Goal: Information Seeking & Learning: Find specific fact

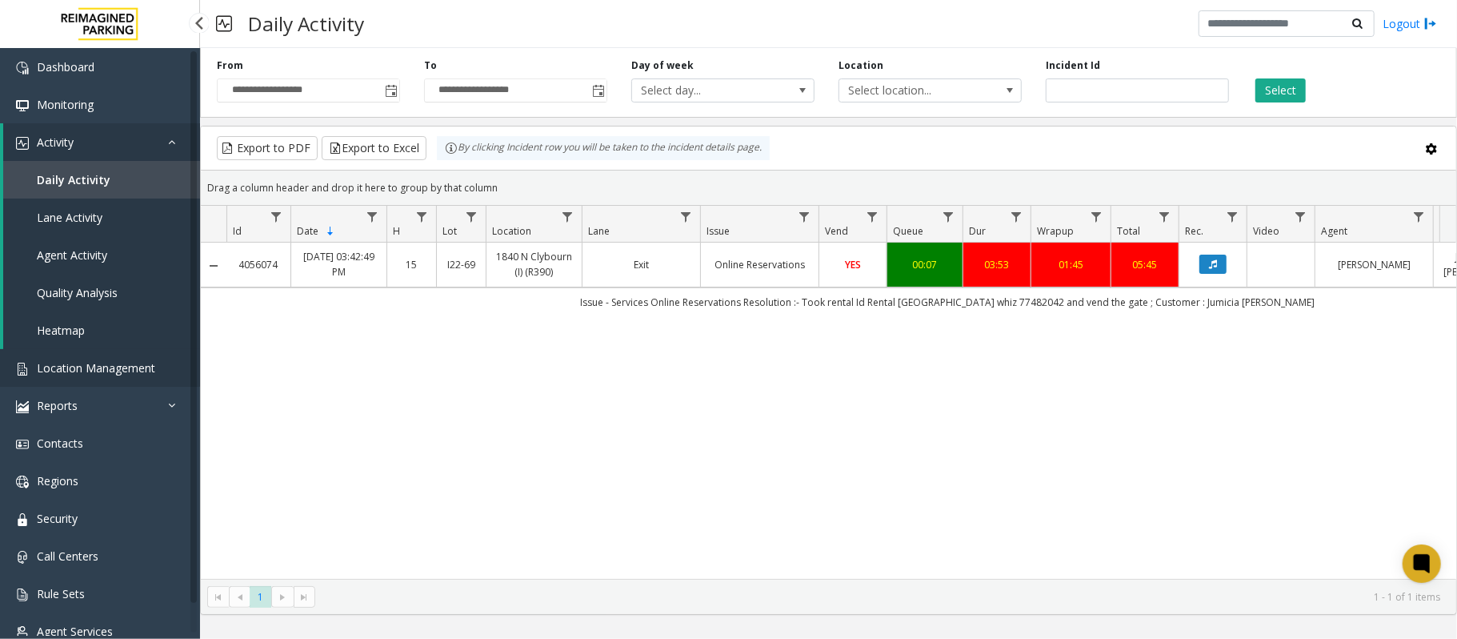
click at [115, 357] on link "Location Management" at bounding box center [100, 368] width 200 height 38
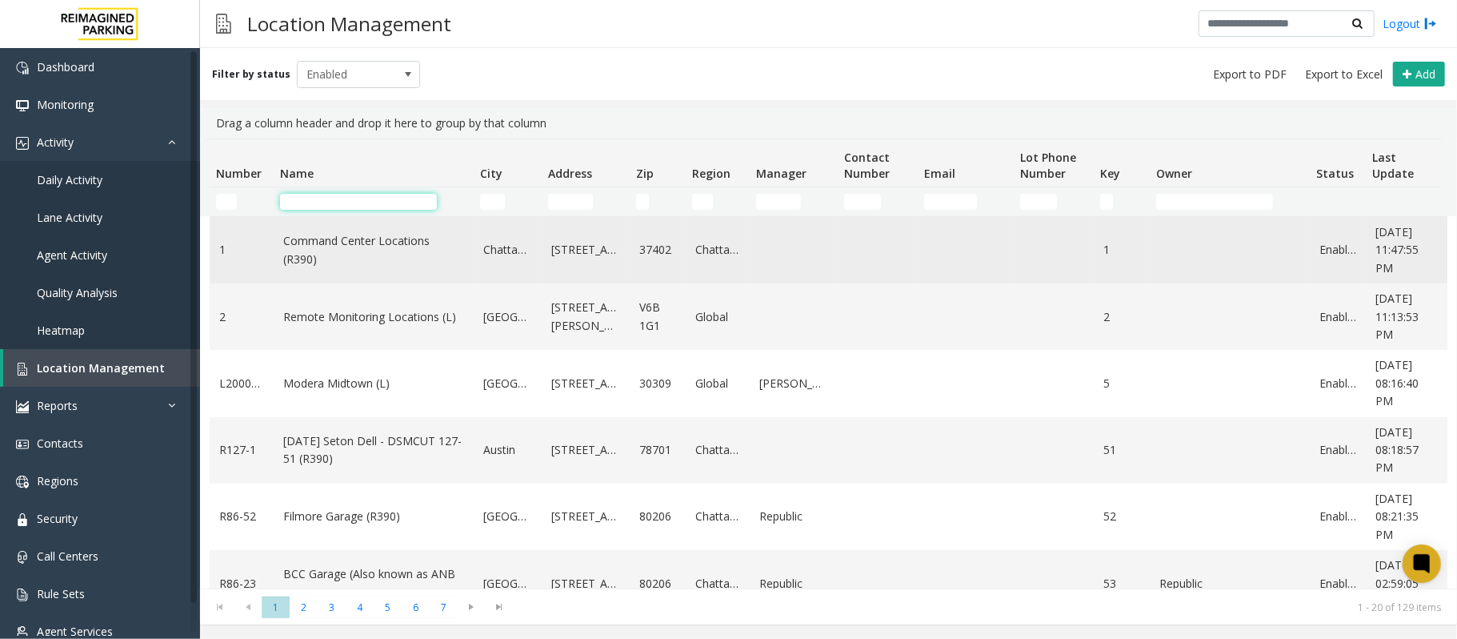
drag, startPoint x: 357, startPoint y: 202, endPoint x: 354, endPoint y: 232, distance: 30.6
click at [354, 215] on td "Name Filter" at bounding box center [374, 201] width 200 height 29
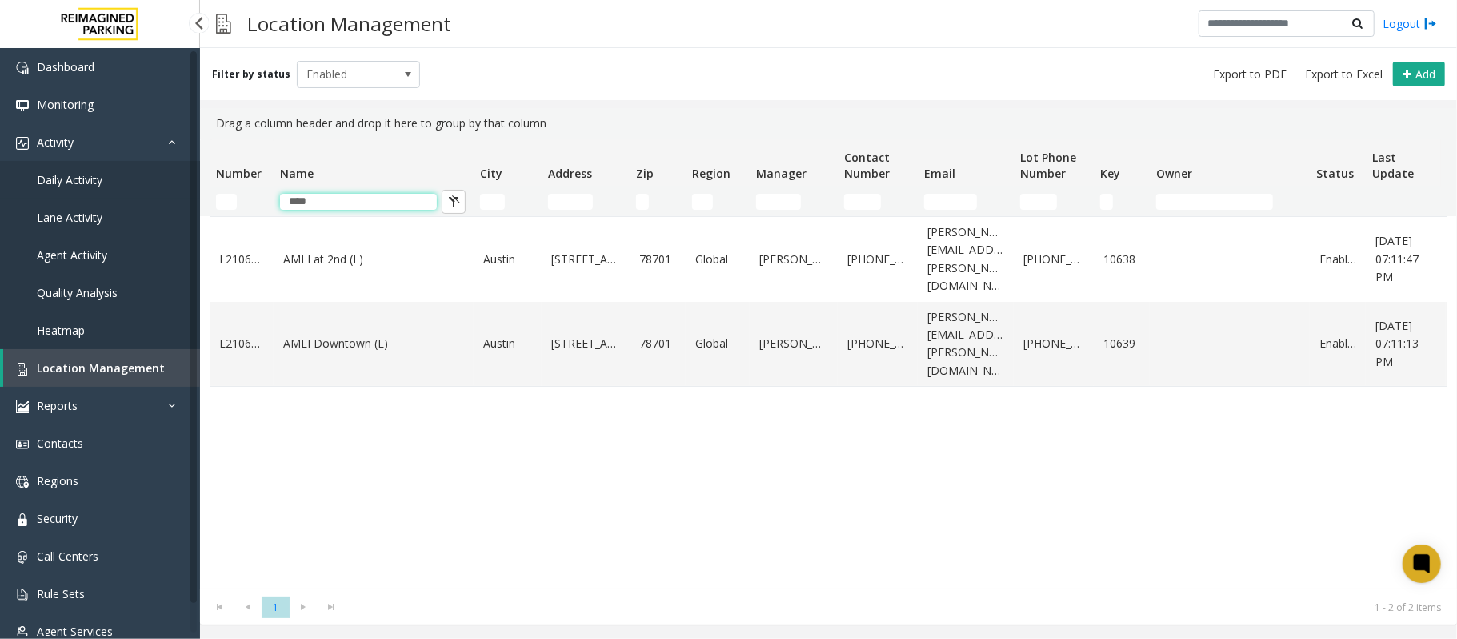
type input "****"
click at [70, 180] on span "Daily Activity" at bounding box center [70, 179] width 66 height 15
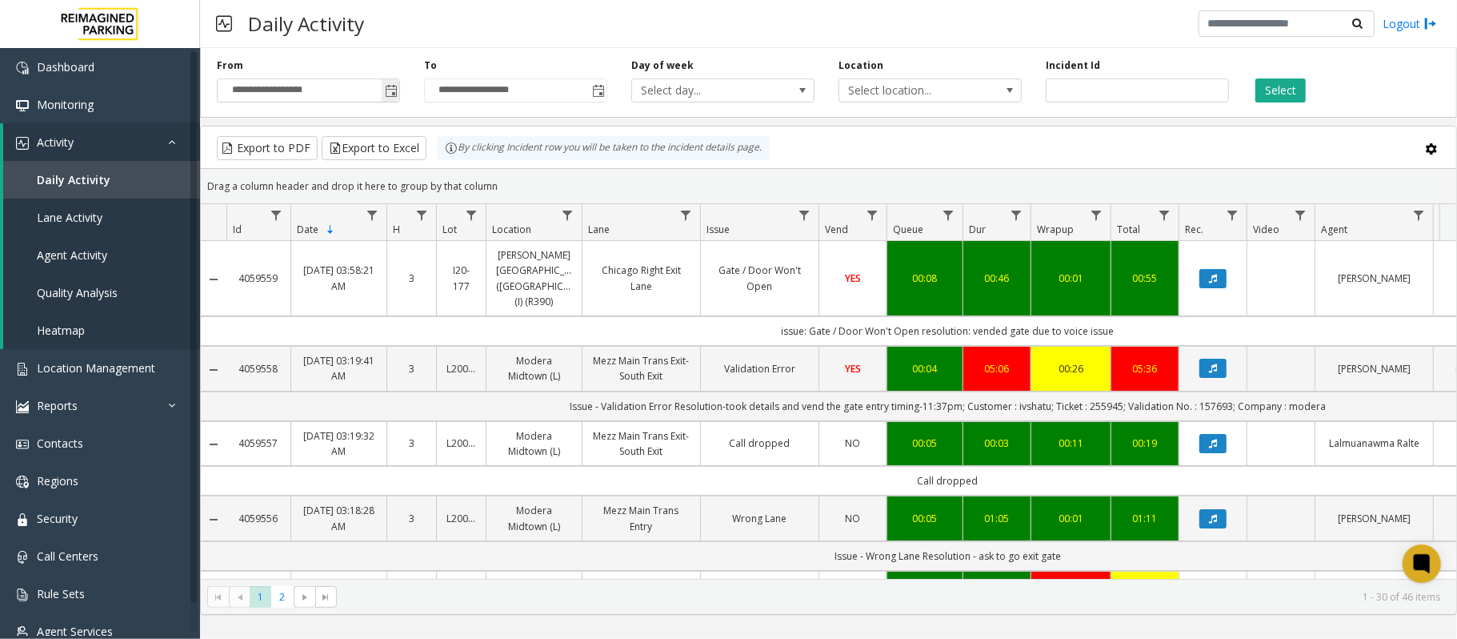
click at [388, 84] on span "Toggle popup" at bounding box center [391, 91] width 18 height 26
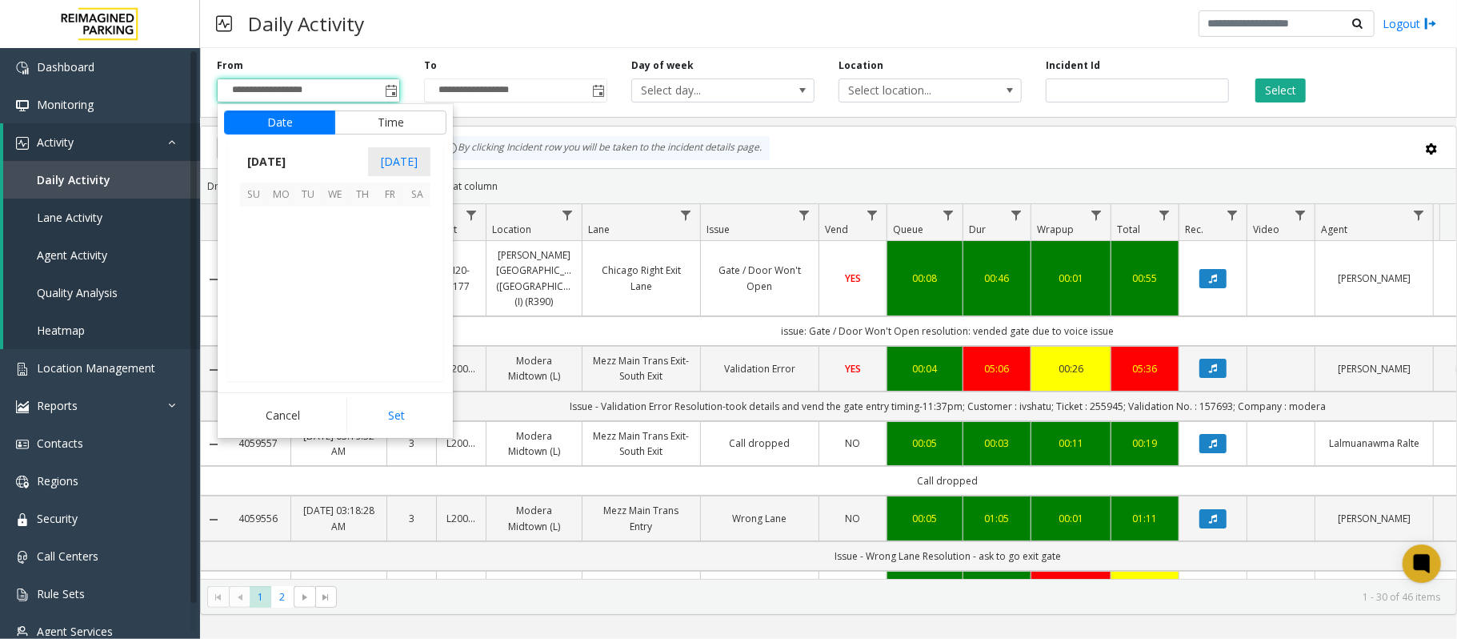
scroll to position [287016, 0]
click at [314, 302] on span "19" at bounding box center [307, 301] width 27 height 27
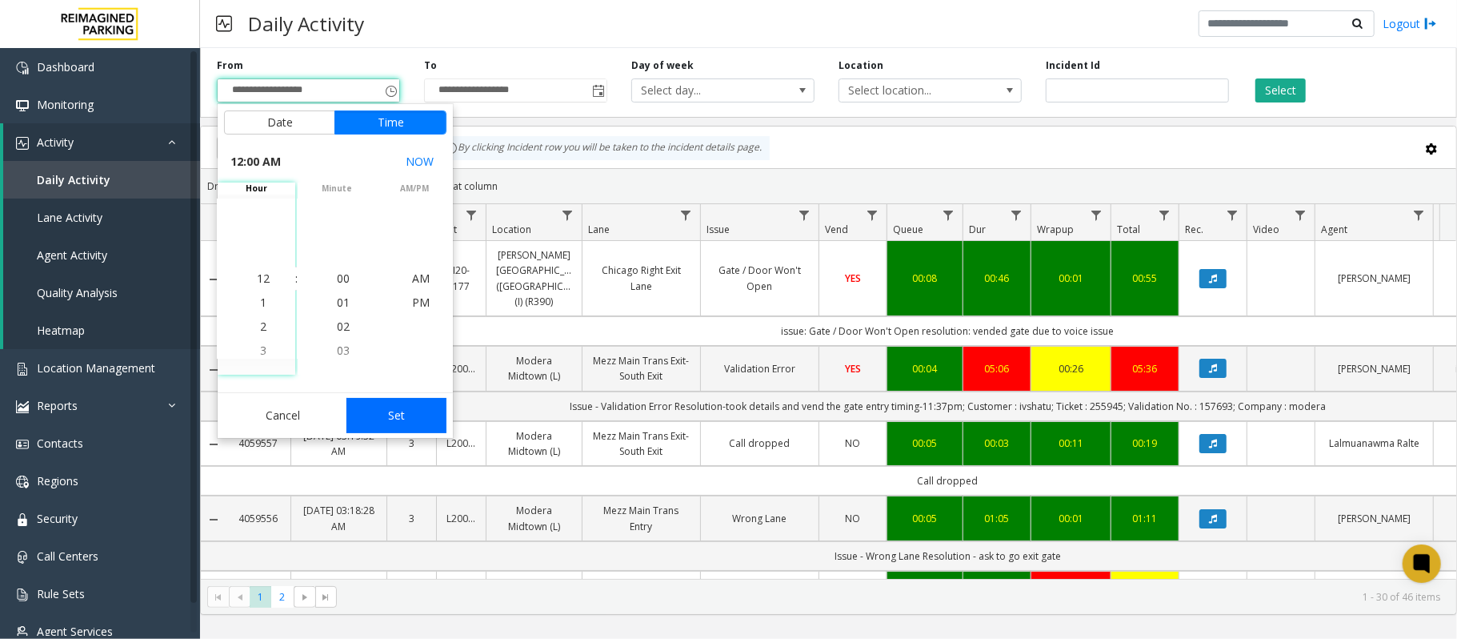
click at [385, 405] on button "Set" at bounding box center [397, 415] width 101 height 35
type input "**********"
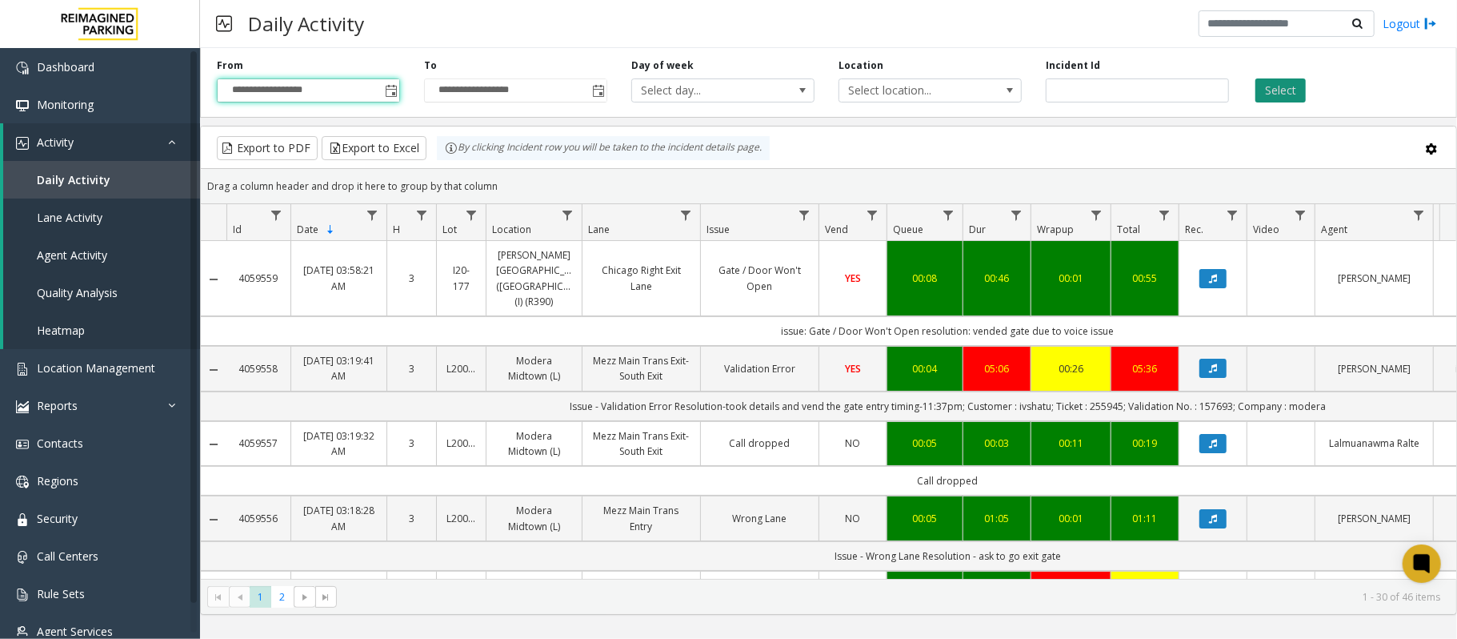
click at [1279, 88] on button "Select" at bounding box center [1281, 90] width 50 height 24
click at [1423, 213] on span "Data table" at bounding box center [1418, 215] width 13 height 13
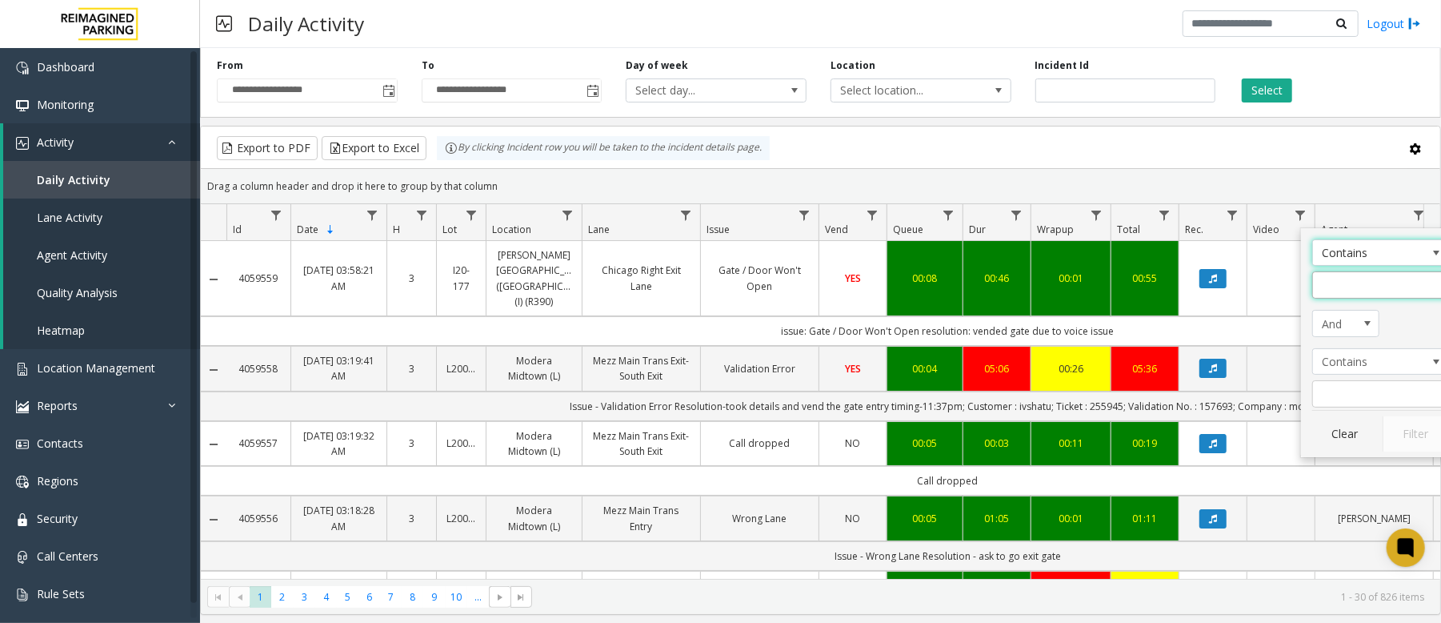
click at [1336, 290] on input "Agent Filter" at bounding box center [1380, 284] width 136 height 27
type input "****"
click at [1420, 429] on button "Filter" at bounding box center [1416, 433] width 66 height 35
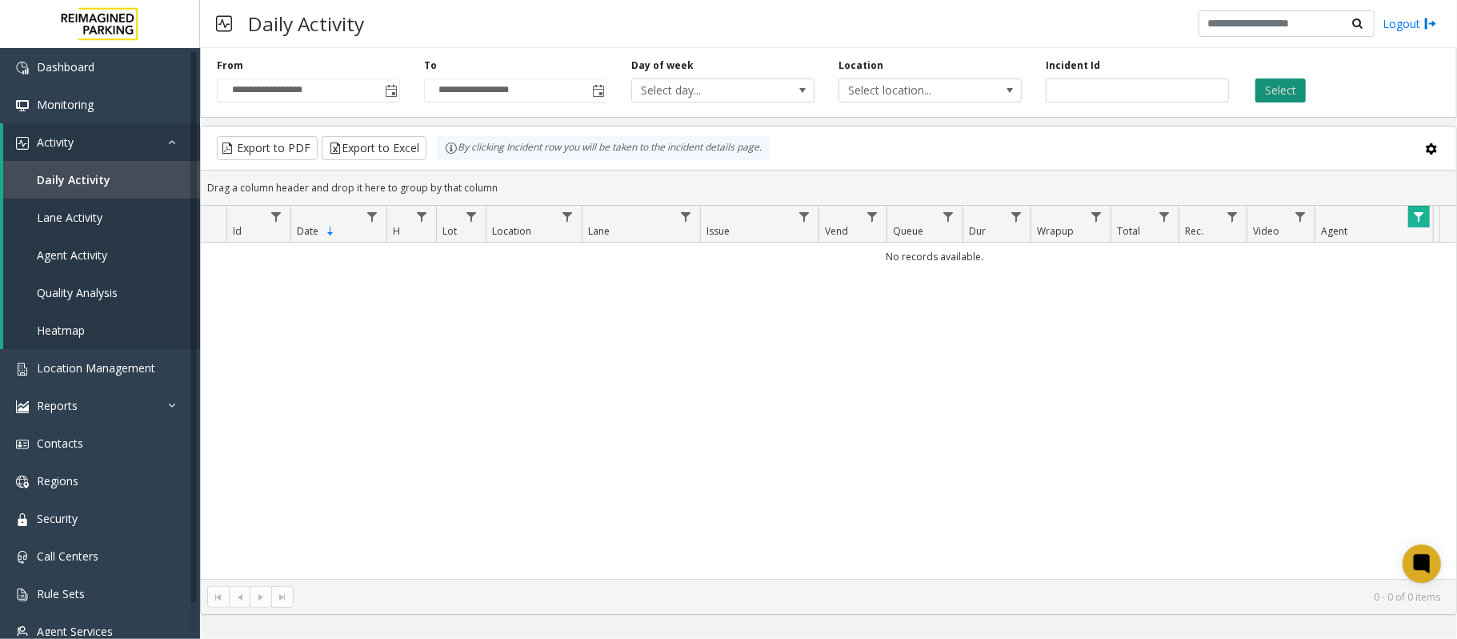
click at [1271, 87] on button "Select" at bounding box center [1281, 90] width 50 height 24
click at [1415, 214] on span "Data table" at bounding box center [1418, 216] width 13 height 13
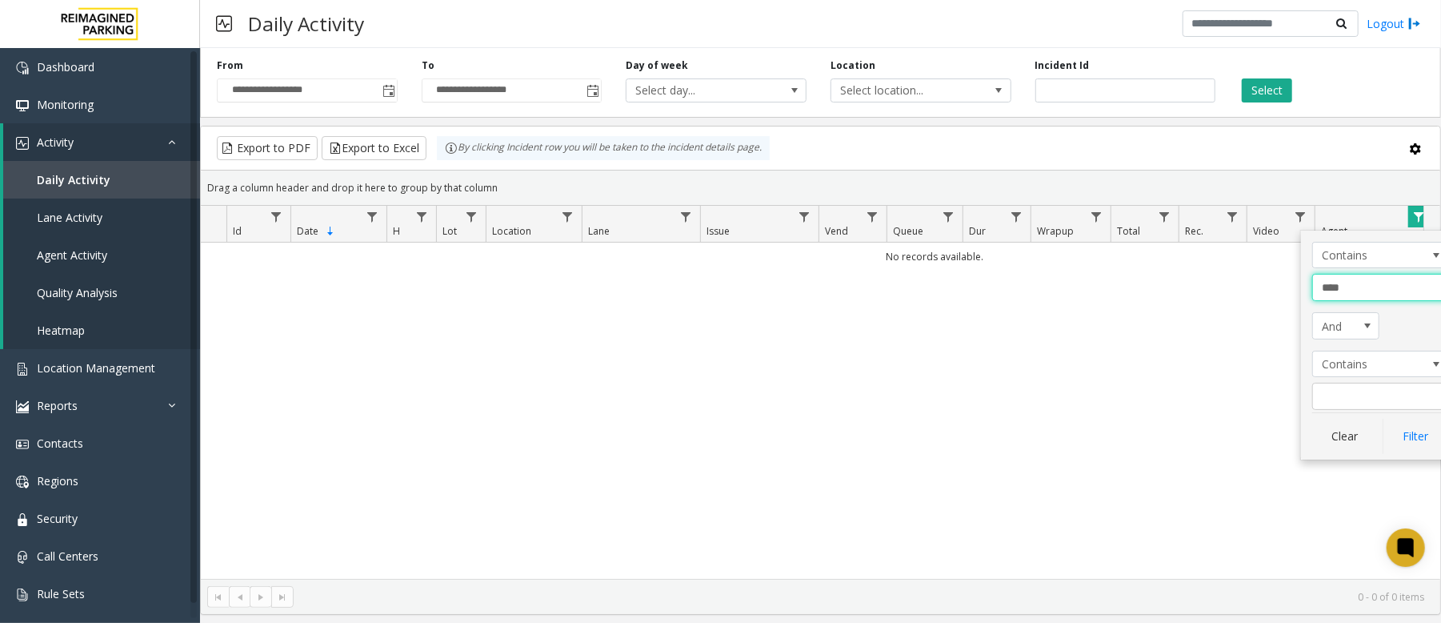
drag, startPoint x: 1380, startPoint y: 291, endPoint x: 1191, endPoint y: 275, distance: 190.3
click at [1191, 275] on app-root "**********" at bounding box center [720, 311] width 1441 height 623
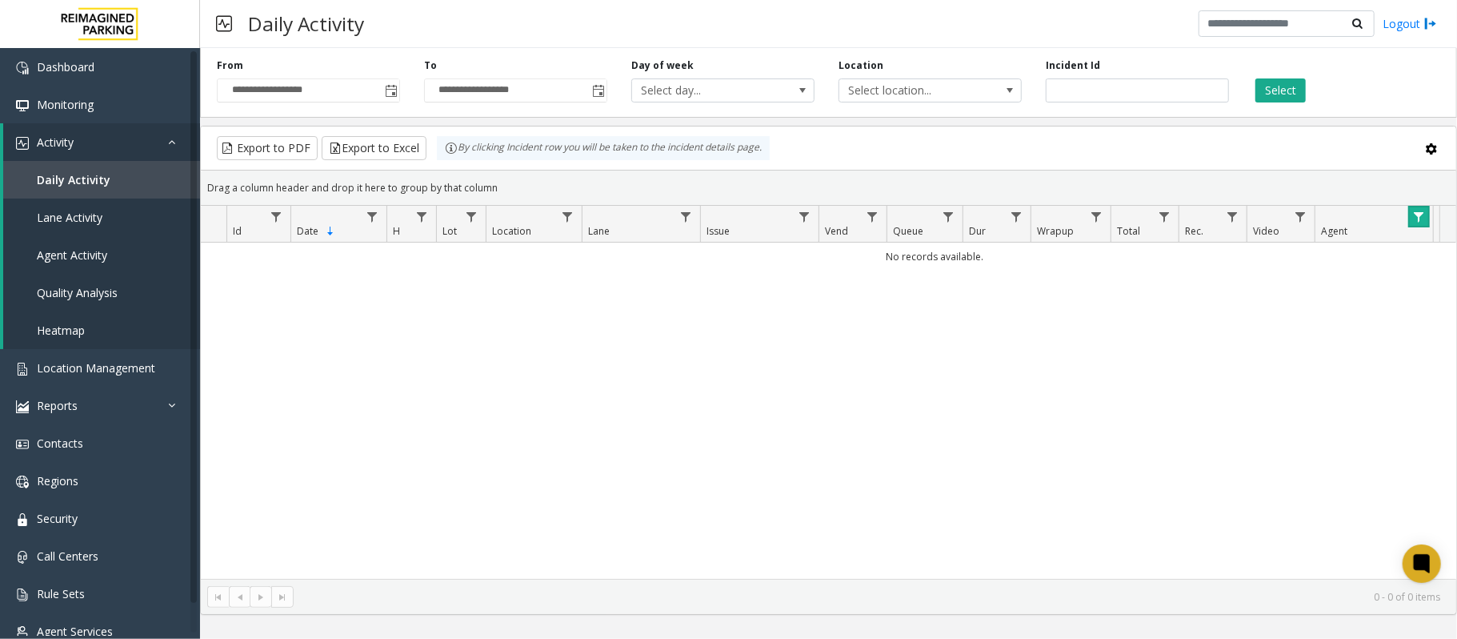
click at [1418, 227] on link "Data table" at bounding box center [1419, 217] width 22 height 22
click at [1413, 218] on span "Data table" at bounding box center [1418, 216] width 13 height 13
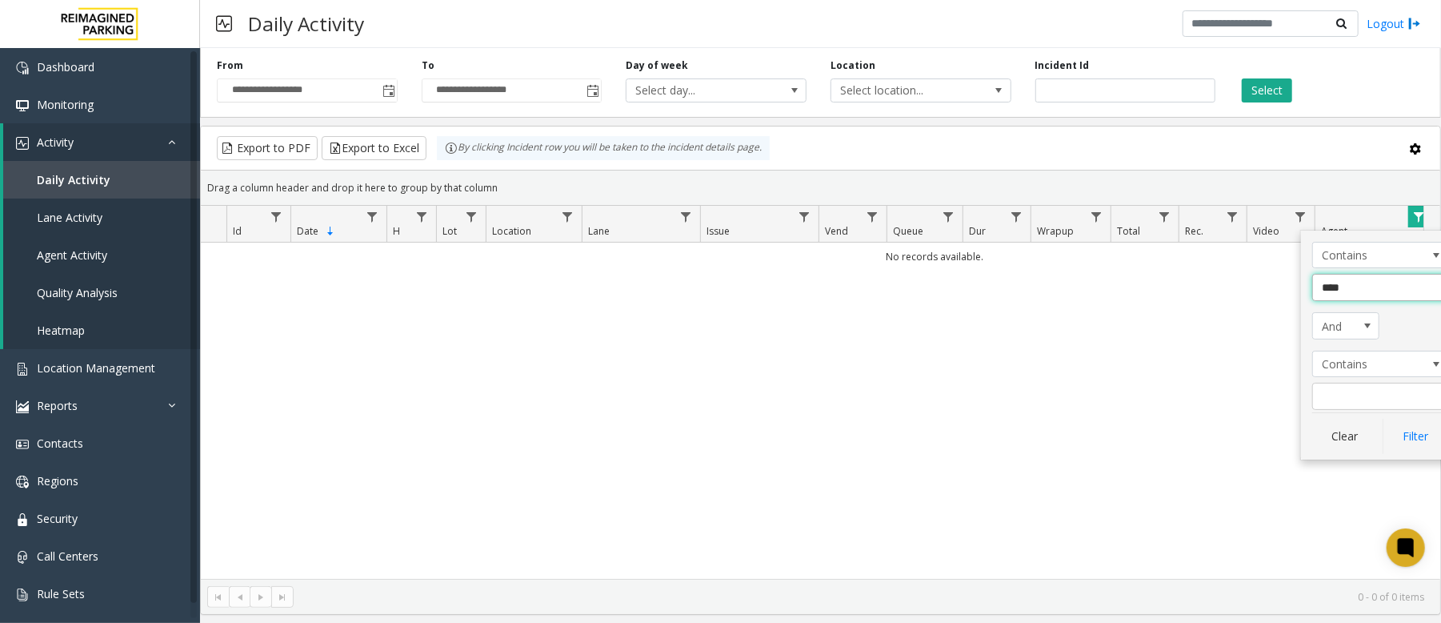
click at [1338, 291] on input "****" at bounding box center [1380, 287] width 136 height 27
click at [1341, 291] on input "****" at bounding box center [1380, 287] width 136 height 27
type input "*****"
click at [1420, 439] on button "Filter" at bounding box center [1416, 436] width 66 height 35
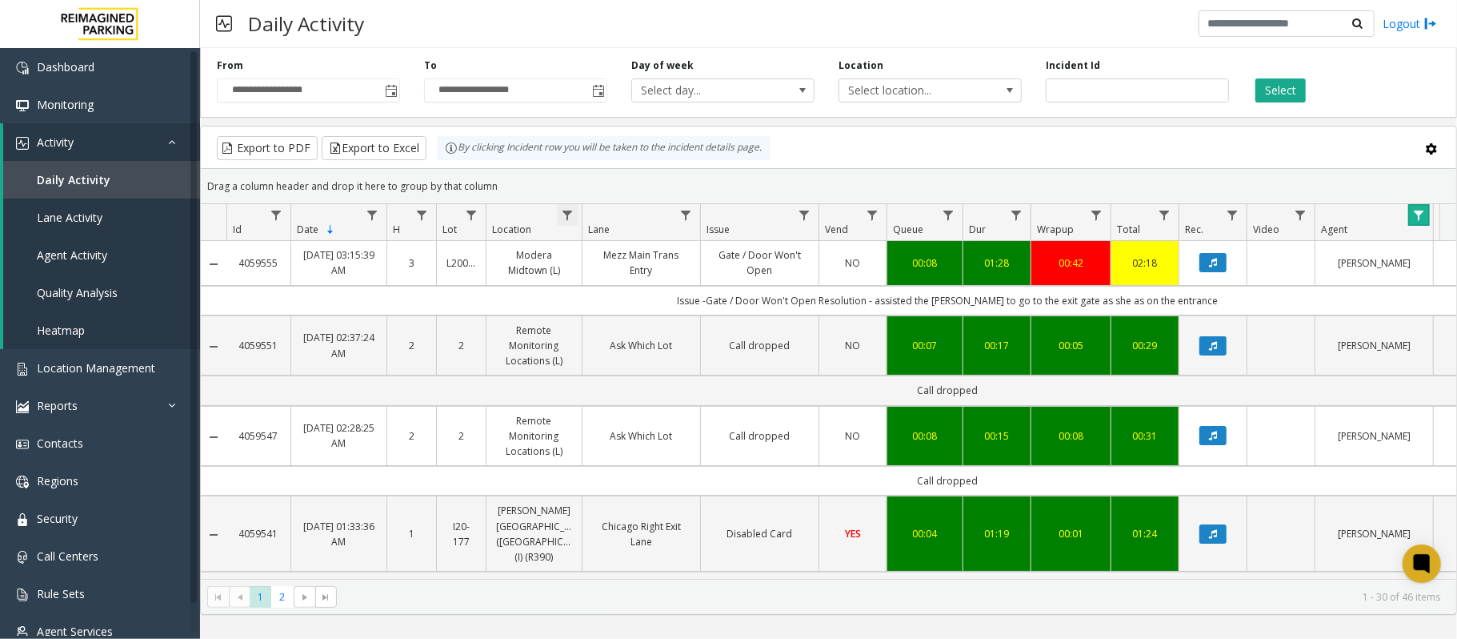
click at [573, 215] on span "Data table" at bounding box center [567, 215] width 13 height 13
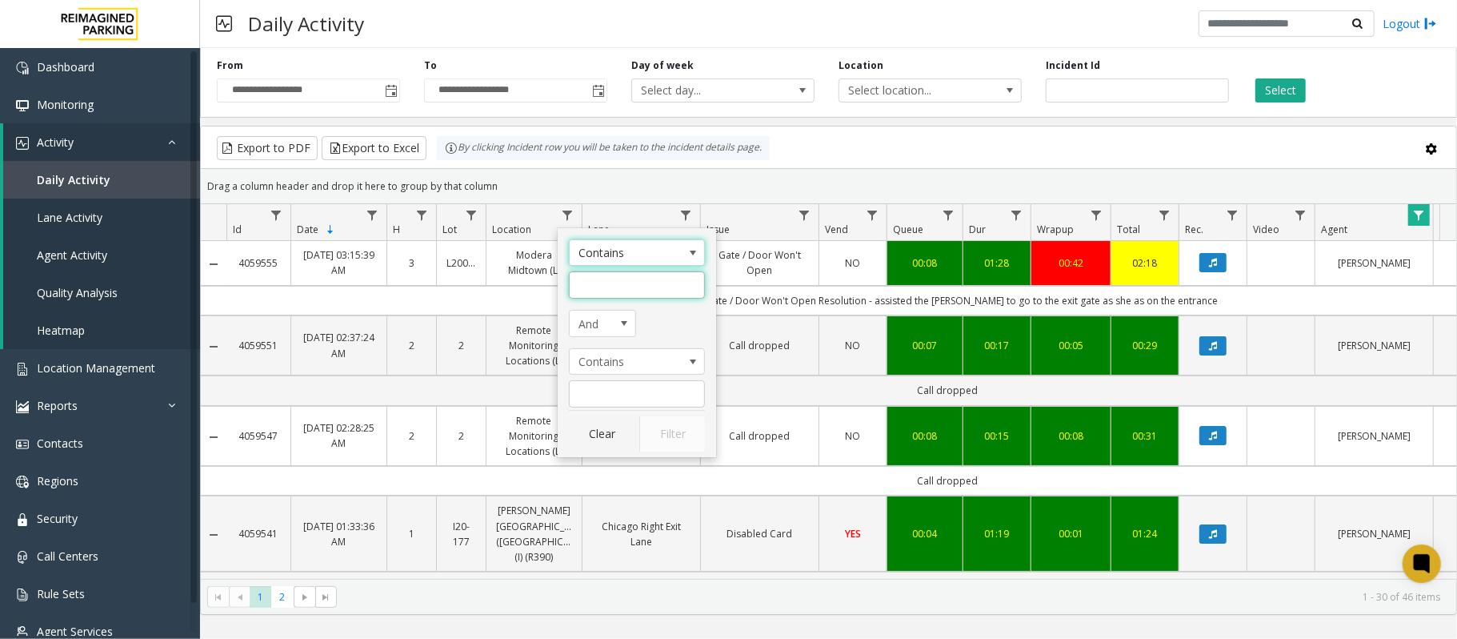
click at [626, 286] on input "Location Filter" at bounding box center [637, 284] width 136 height 27
type input "****"
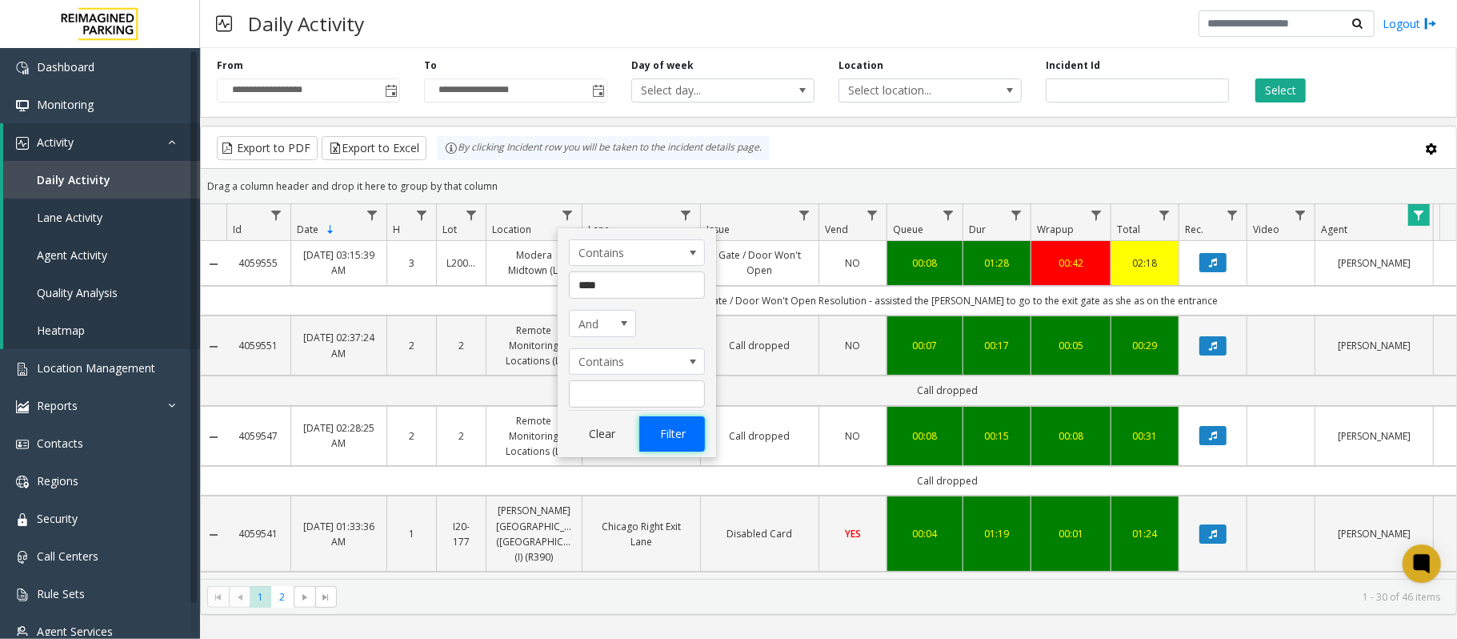
click at [687, 437] on button "Filter" at bounding box center [672, 433] width 66 height 35
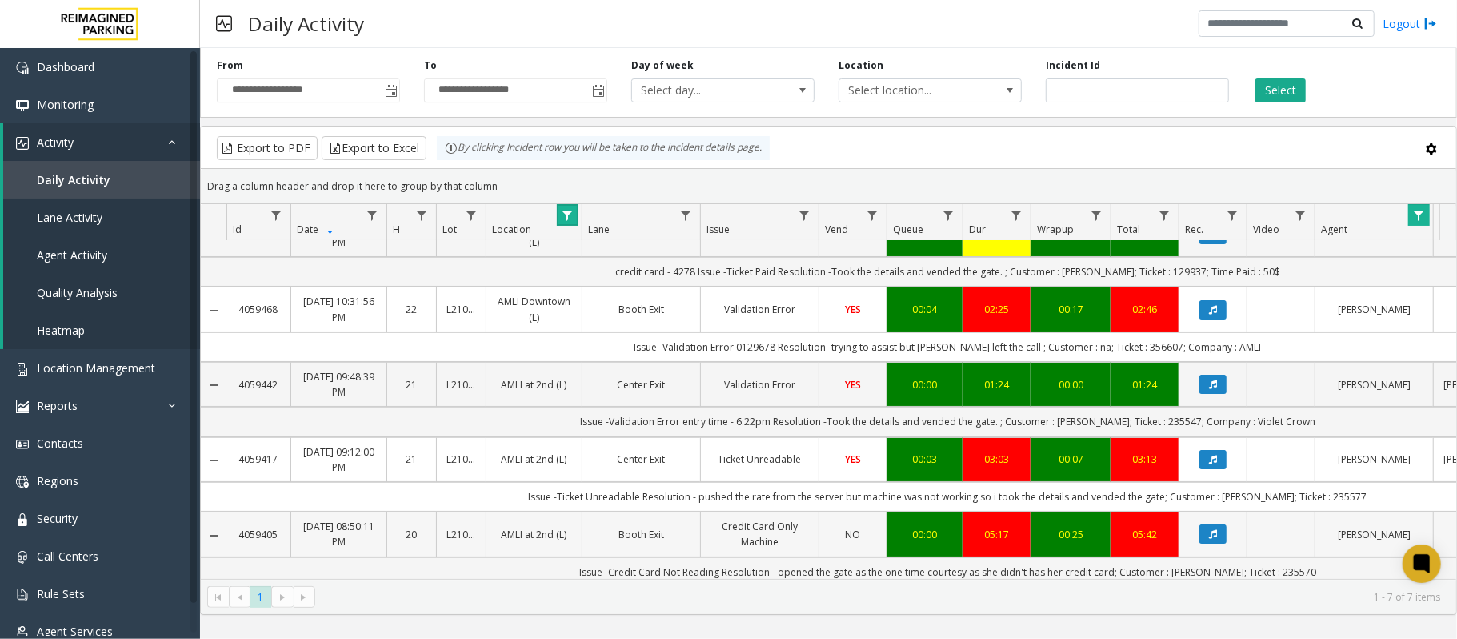
scroll to position [210, 0]
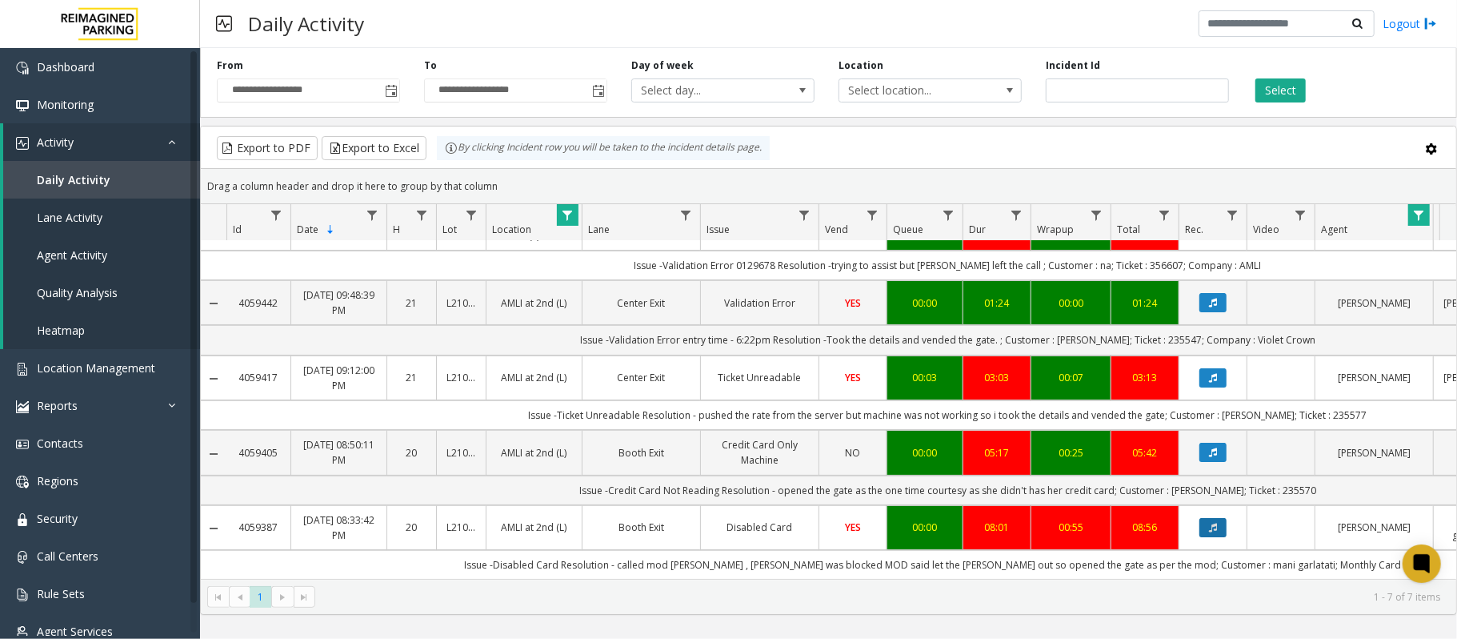
click at [1218, 518] on button "Data table" at bounding box center [1213, 527] width 27 height 19
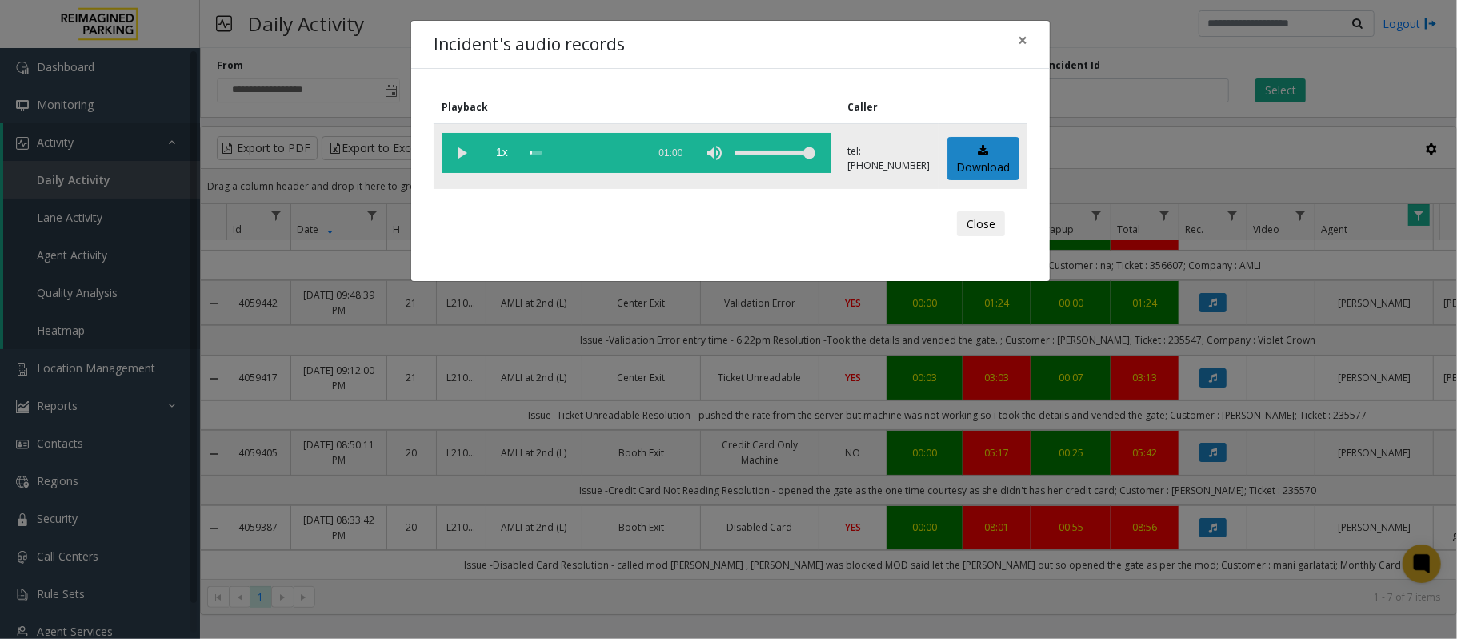
click at [463, 154] on vg-play-pause at bounding box center [463, 153] width 40 height 40
click at [980, 219] on button "Close" at bounding box center [981, 224] width 48 height 26
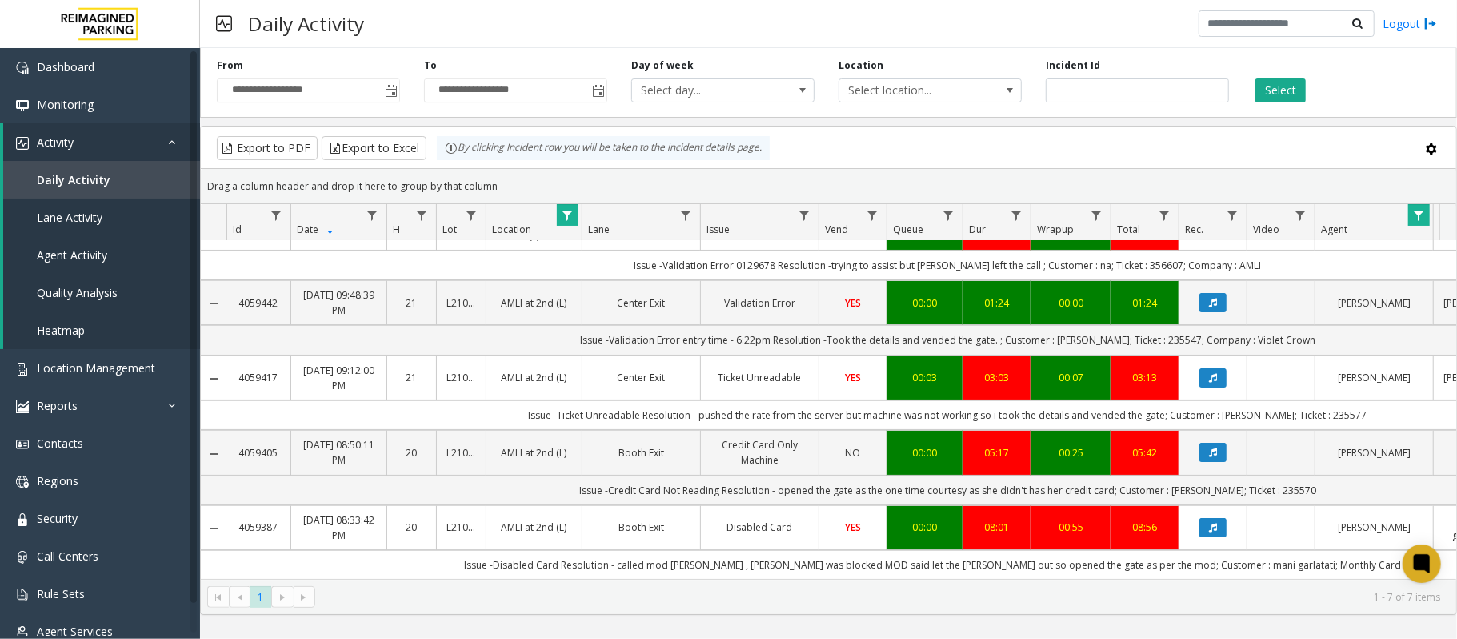
drag, startPoint x: 285, startPoint y: 507, endPoint x: 232, endPoint y: 507, distance: 52.8
click at [232, 507] on td "4059387" at bounding box center [258, 527] width 64 height 45
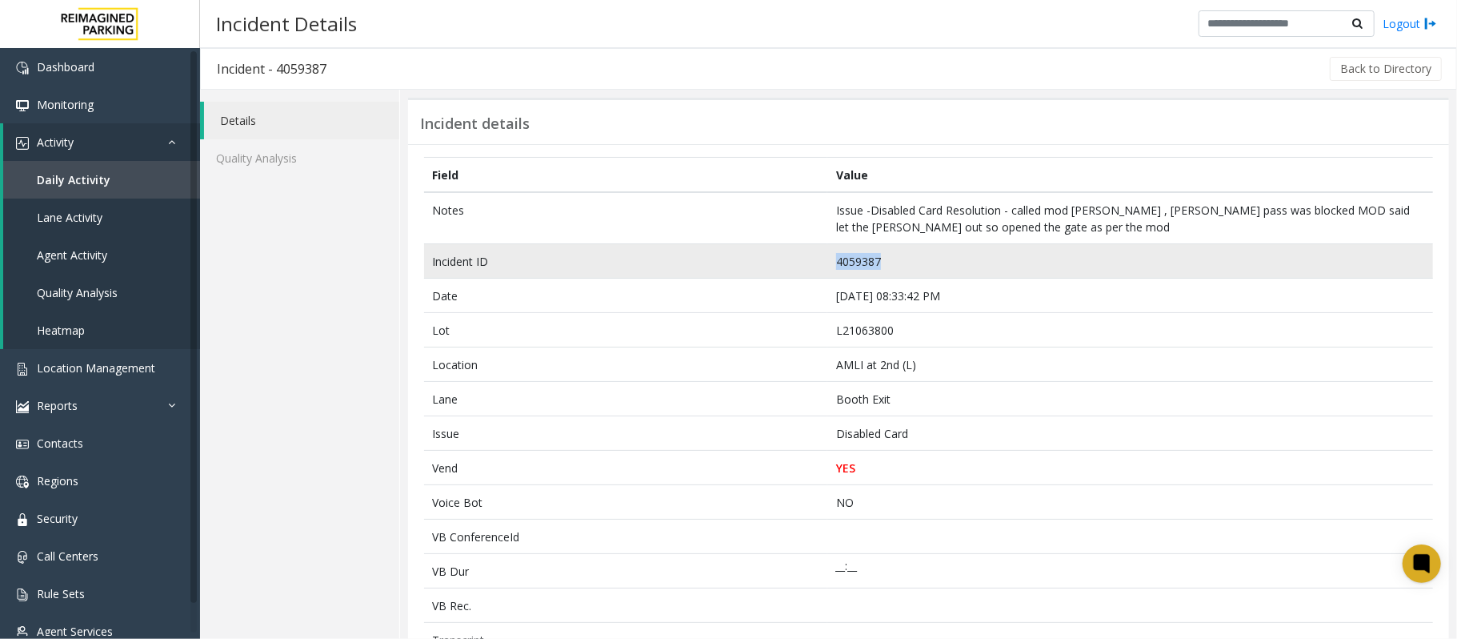
drag, startPoint x: 887, startPoint y: 261, endPoint x: 759, endPoint y: 264, distance: 128.1
click at [759, 264] on tr "Incident ID 4059387" at bounding box center [928, 261] width 1009 height 34
copy tr "4059387"
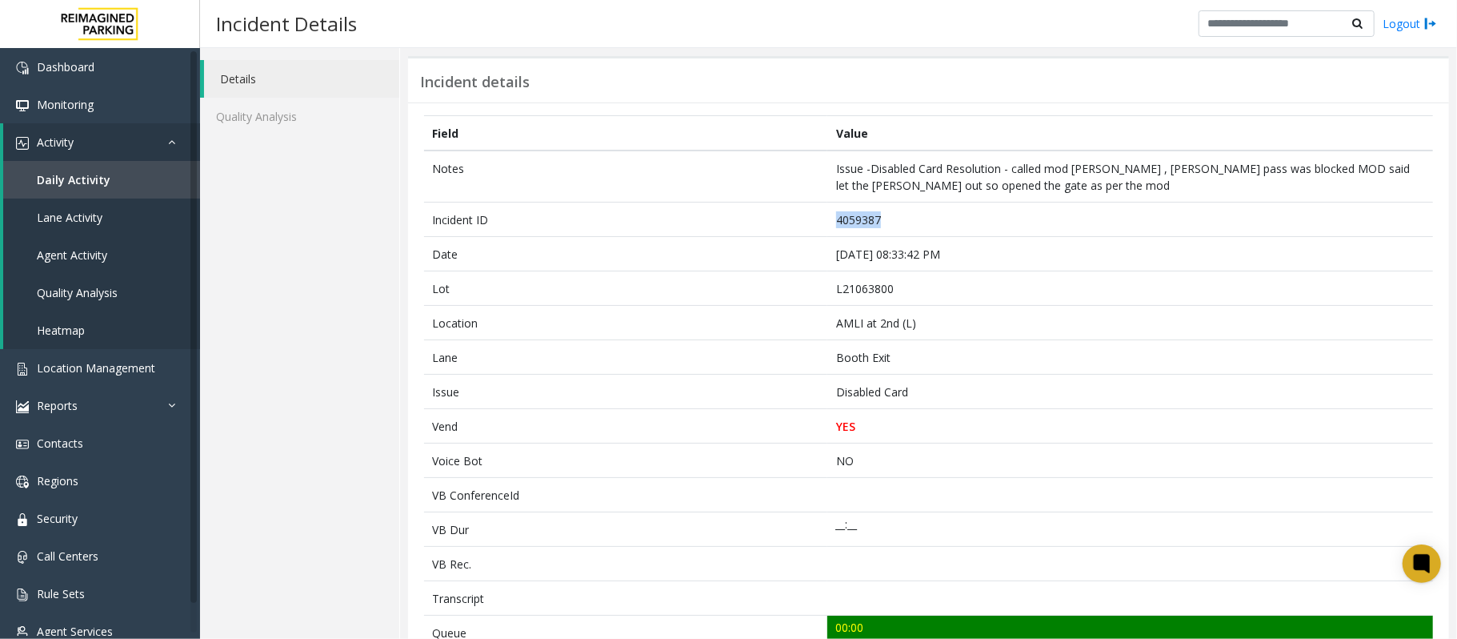
scroll to position [7, 0]
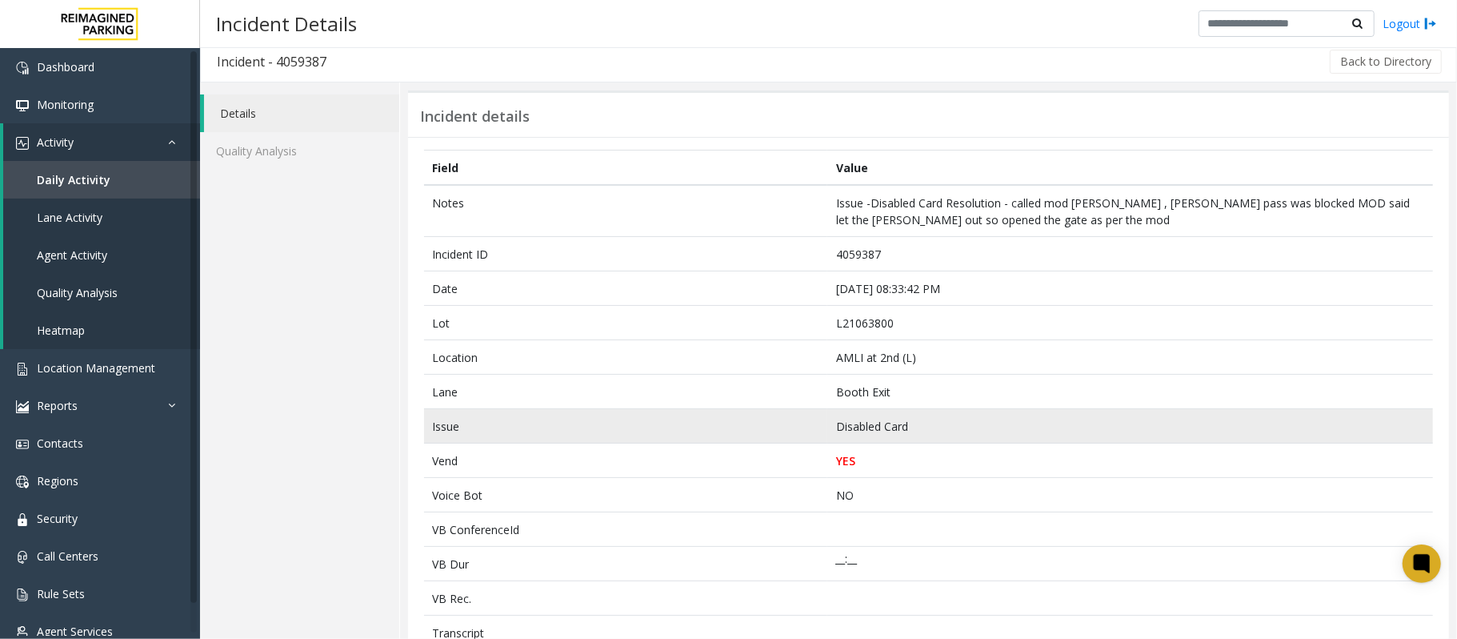
click at [922, 436] on td "Disabled Card" at bounding box center [1130, 426] width 606 height 34
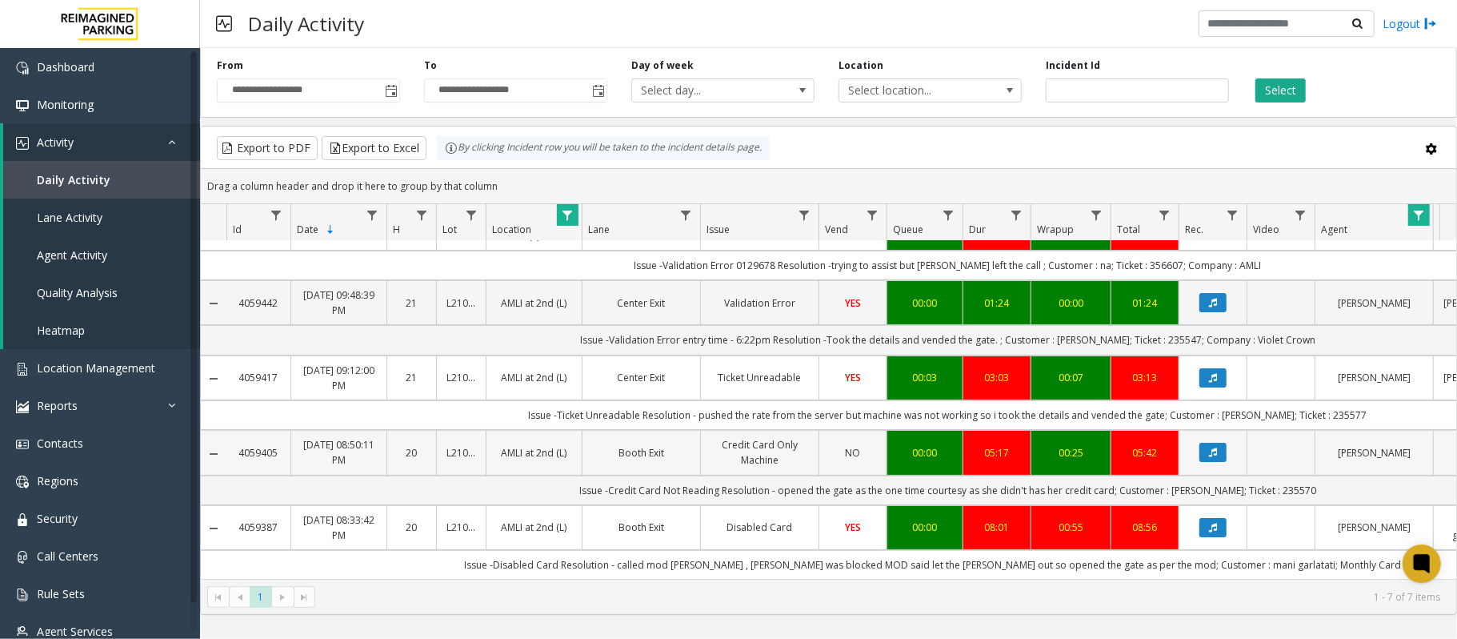
scroll to position [210, 0]
click at [382, 430] on td "[DATE] 08:50:11 PM" at bounding box center [338, 452] width 96 height 45
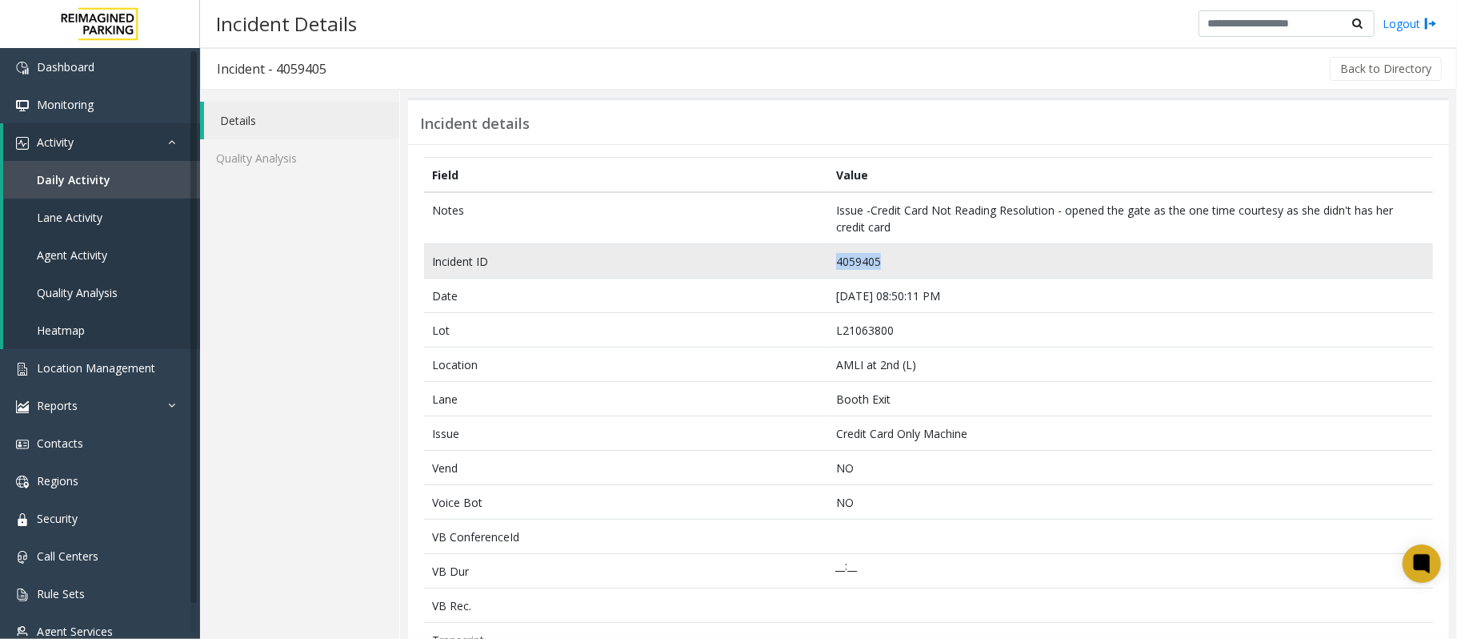
drag, startPoint x: 885, startPoint y: 260, endPoint x: 791, endPoint y: 259, distance: 94.4
click at [791, 259] on tr "Incident ID 4059405" at bounding box center [928, 261] width 1009 height 34
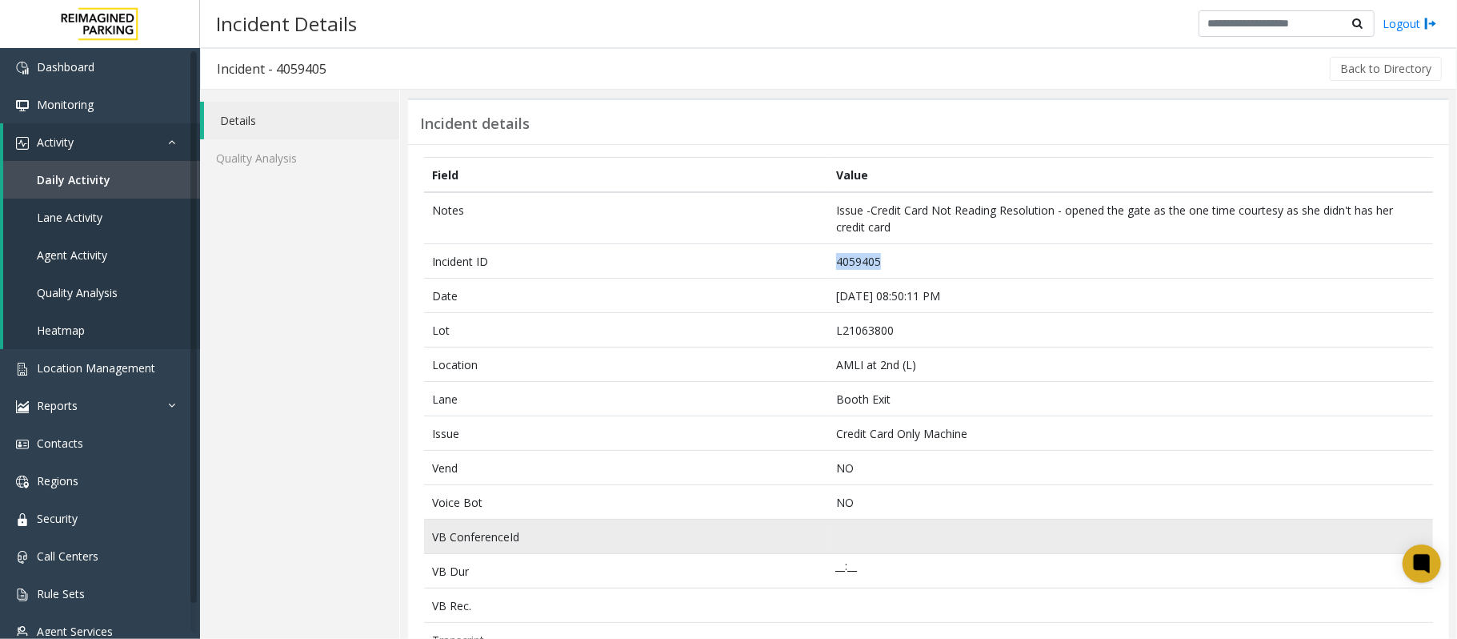
copy tr "4059405"
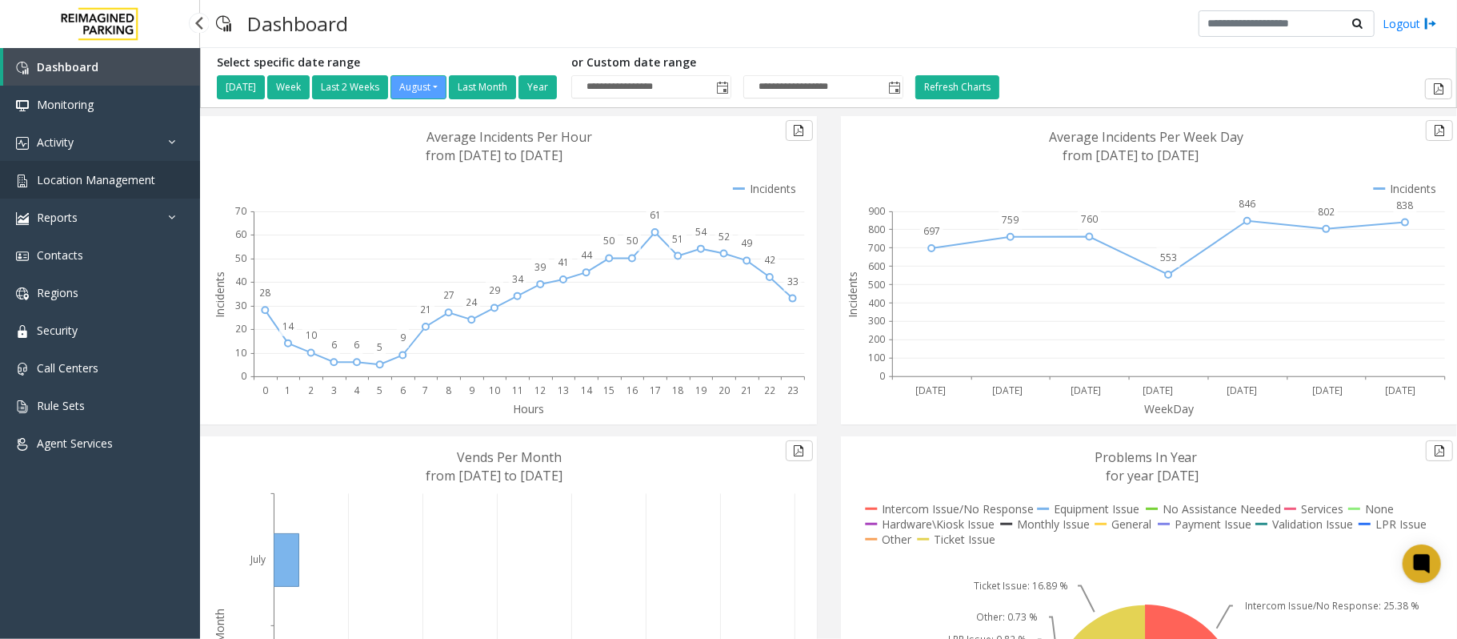
click at [106, 176] on span "Location Management" at bounding box center [96, 179] width 118 height 15
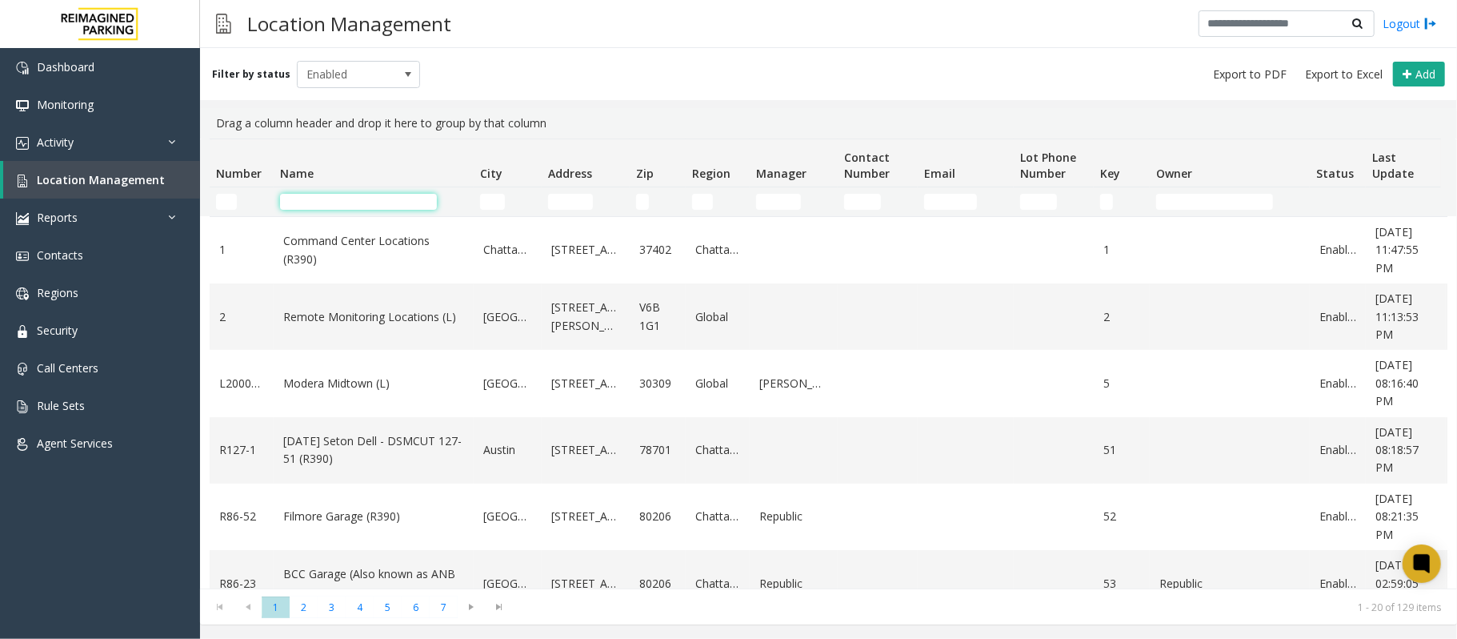
click at [399, 202] on input "Name Filter" at bounding box center [358, 202] width 157 height 16
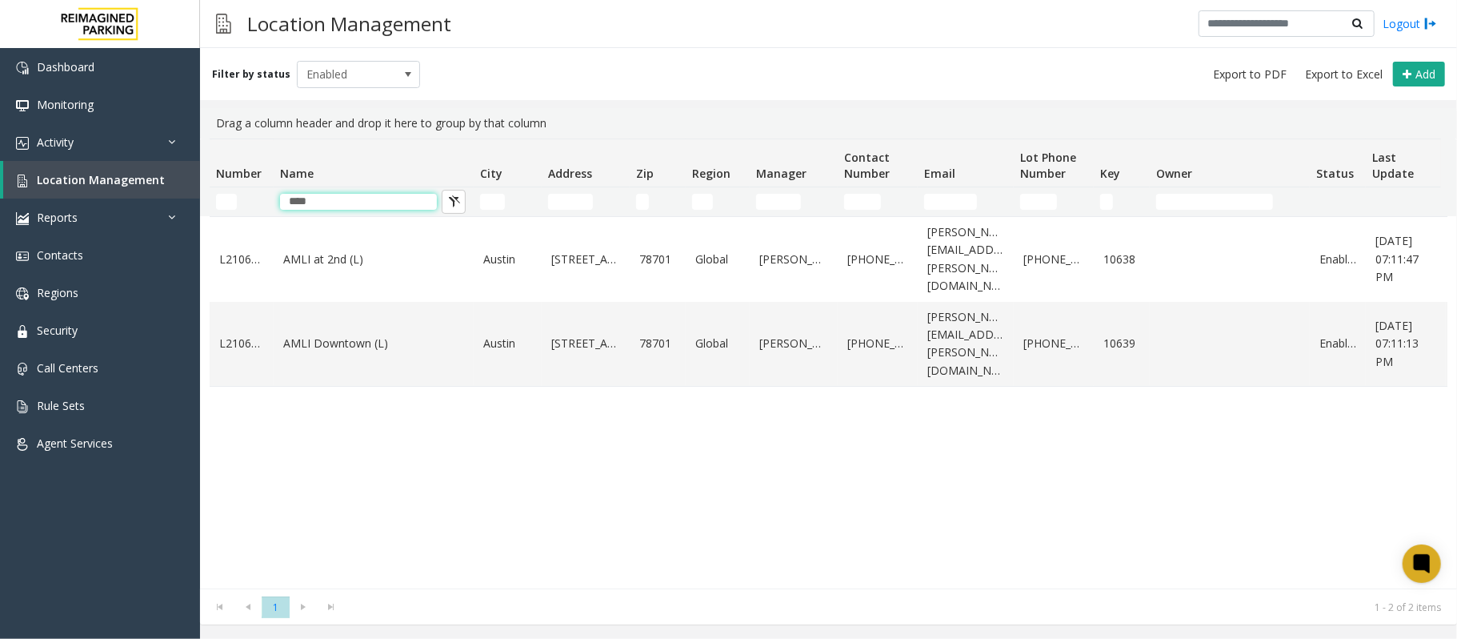
type input "****"
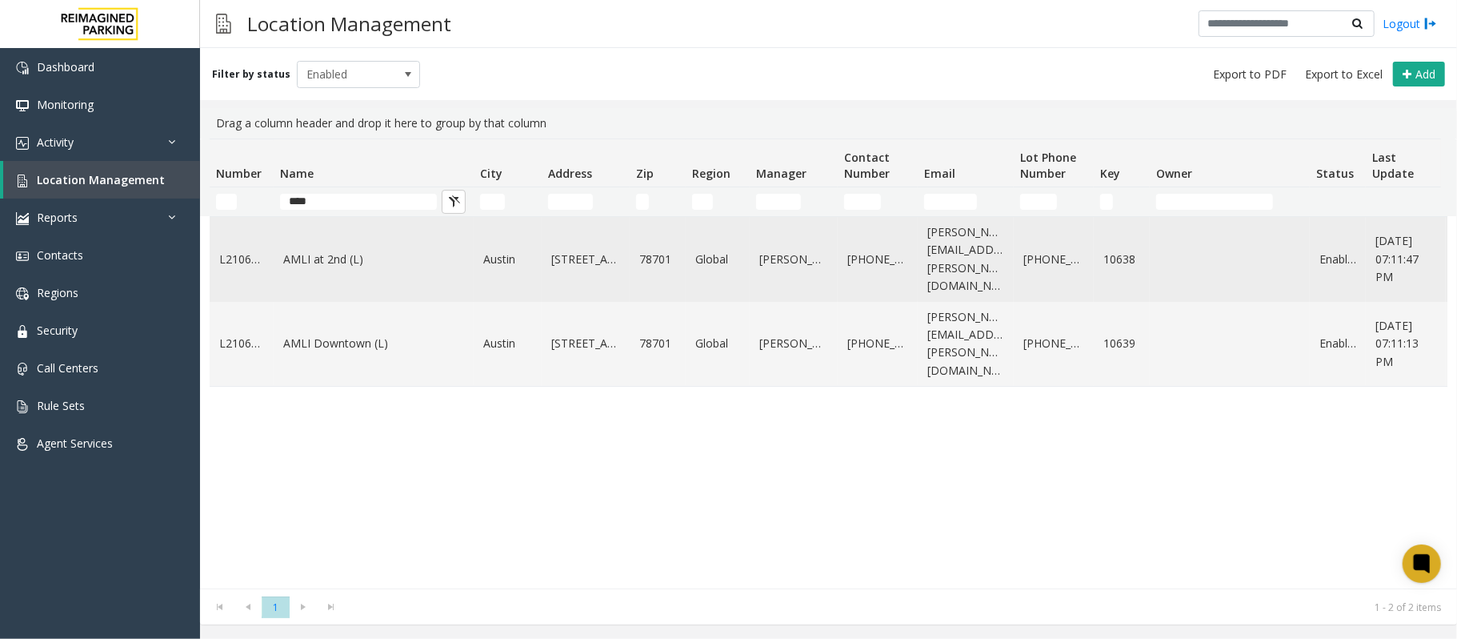
click at [352, 257] on link "AMLI at 2nd (L)" at bounding box center [373, 259] width 181 height 18
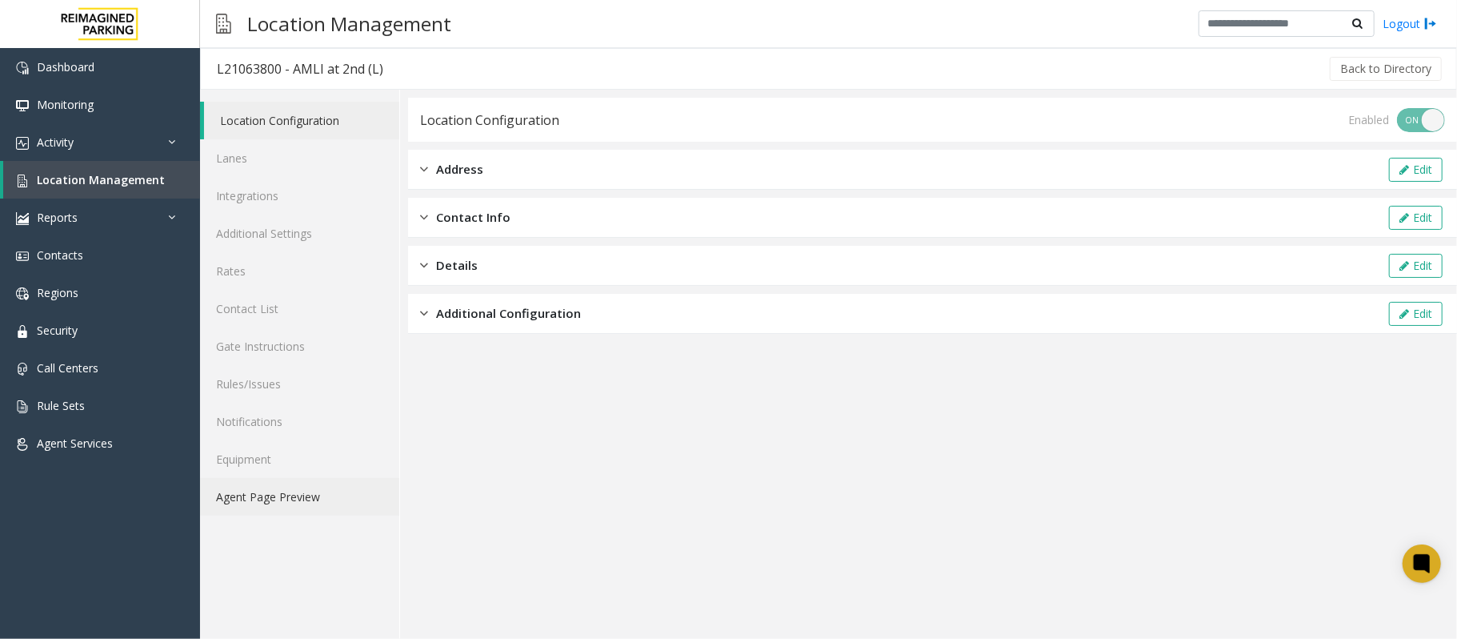
click at [286, 491] on link "Agent Page Preview" at bounding box center [299, 497] width 199 height 38
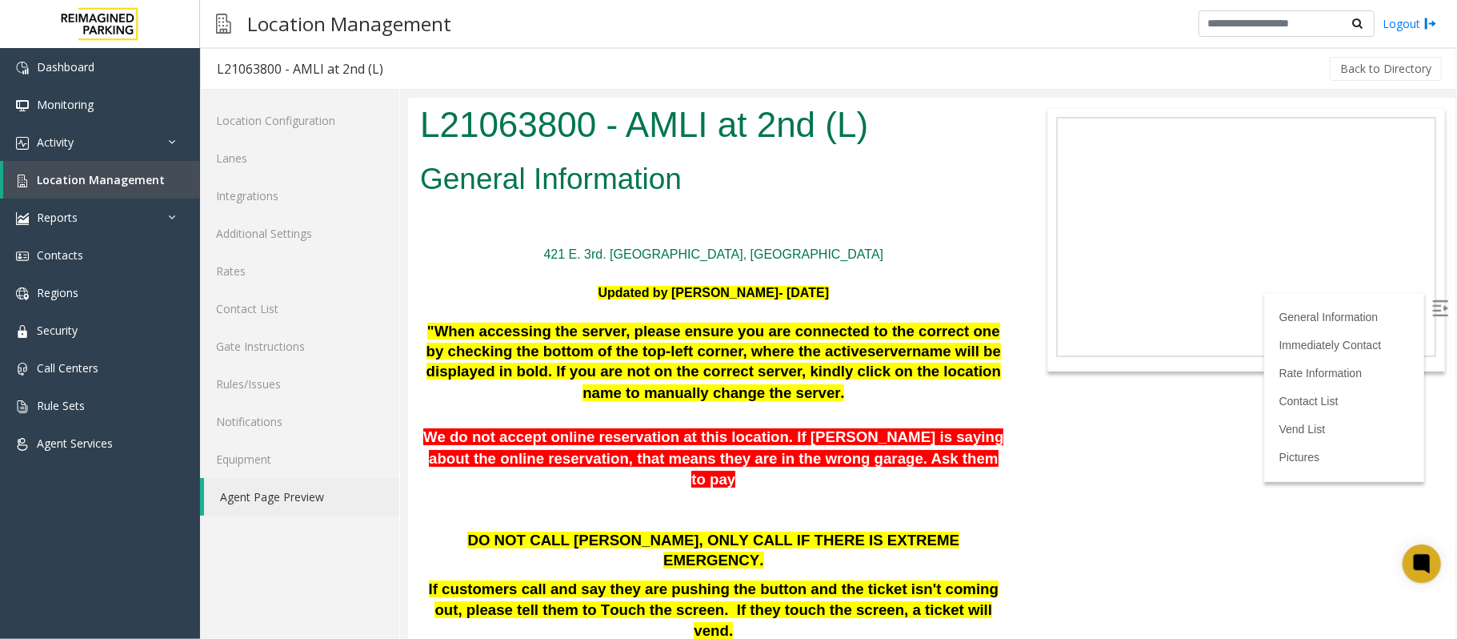
click at [618, 315] on div at bounding box center [712, 311] width 587 height 19
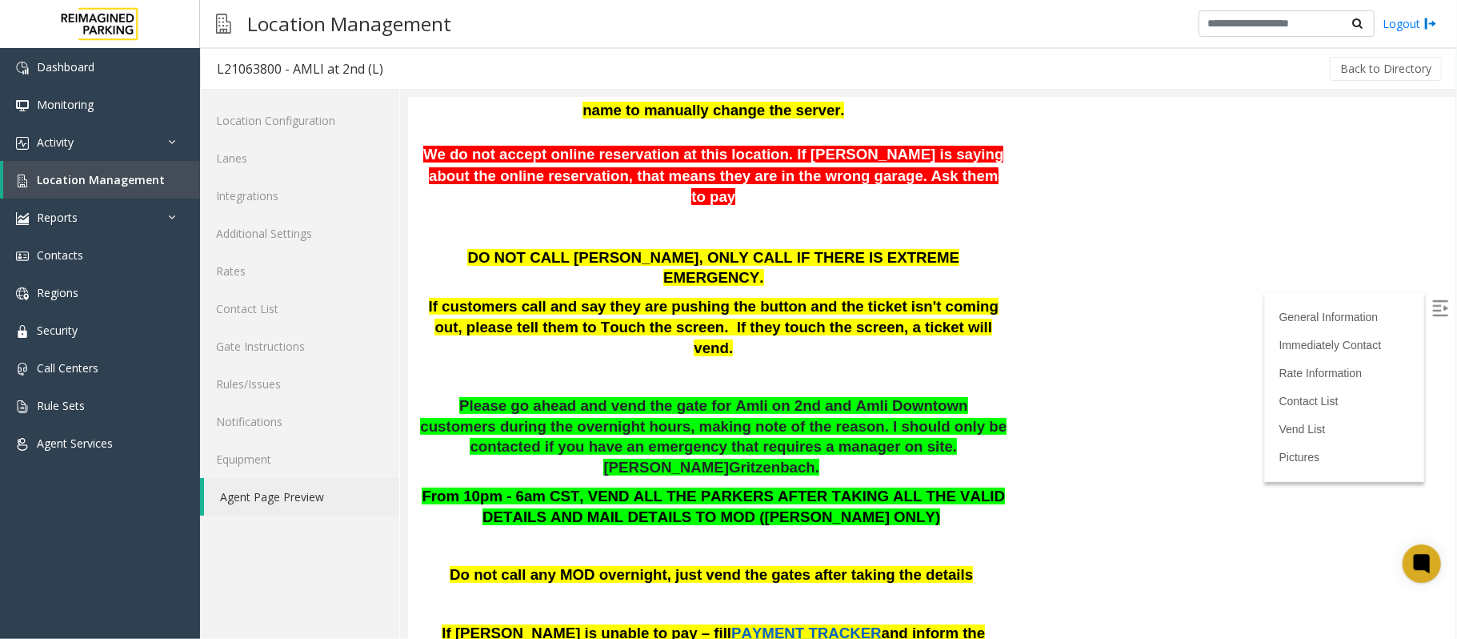
scroll to position [320, 0]
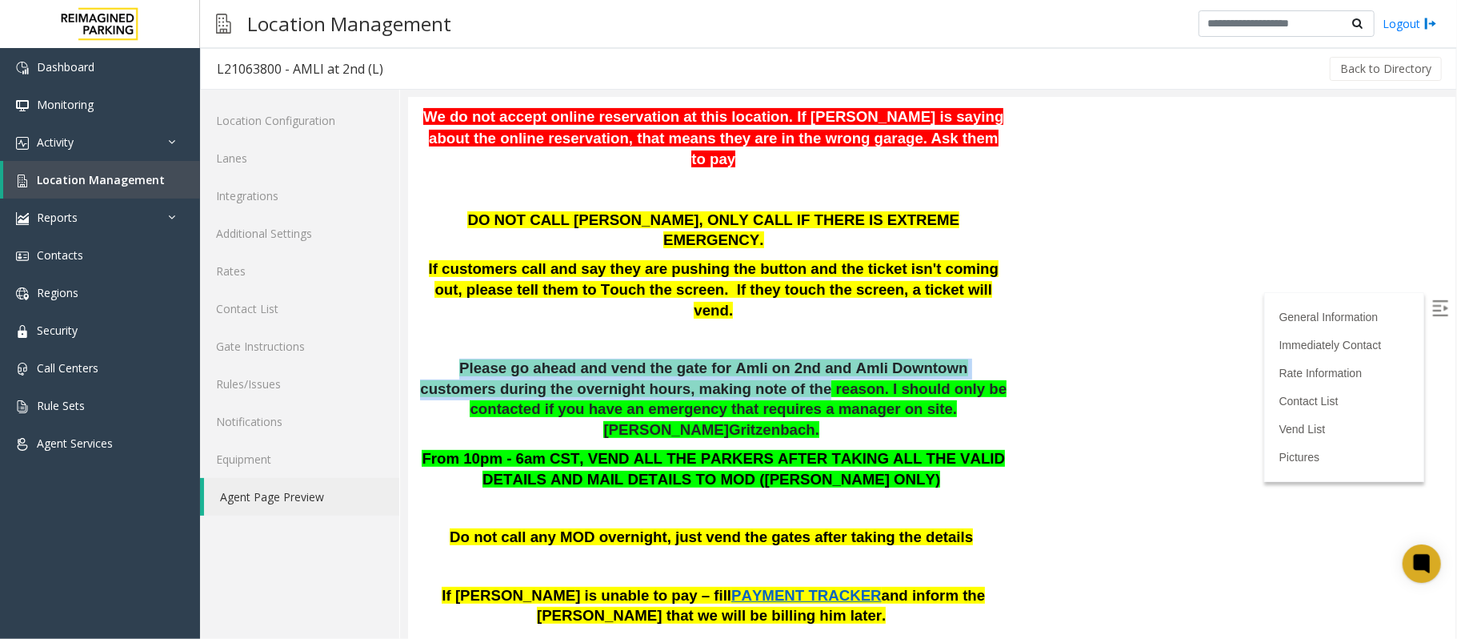
drag, startPoint x: 425, startPoint y: 306, endPoint x: 678, endPoint y: 326, distance: 253.6
click at [678, 358] on p "Please go ahead and vend the gate for Amli on 2nd and Amli Downtown customers d…" at bounding box center [712, 399] width 587 height 82
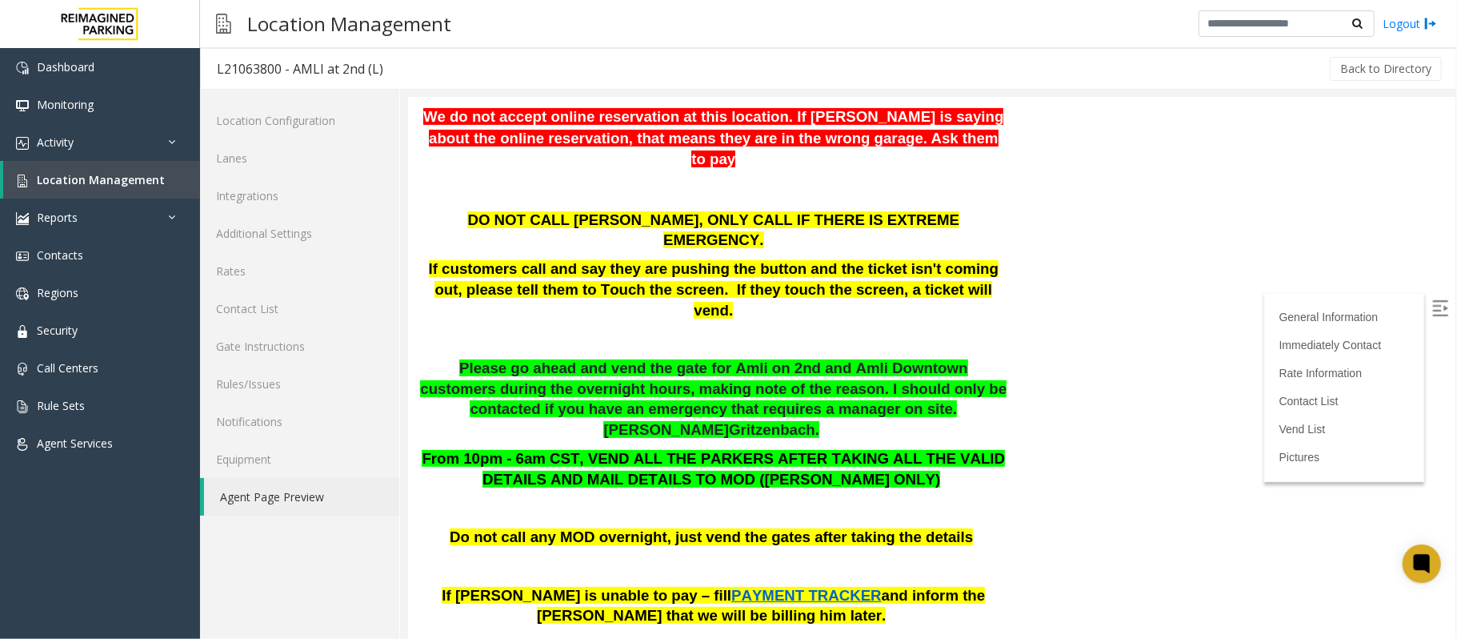
drag, startPoint x: 989, startPoint y: 453, endPoint x: 926, endPoint y: 434, distance: 66.1
click at [983, 527] on p "Do not call any MOD overnight, just vend the gates after taking the details" at bounding box center [712, 537] width 587 height 21
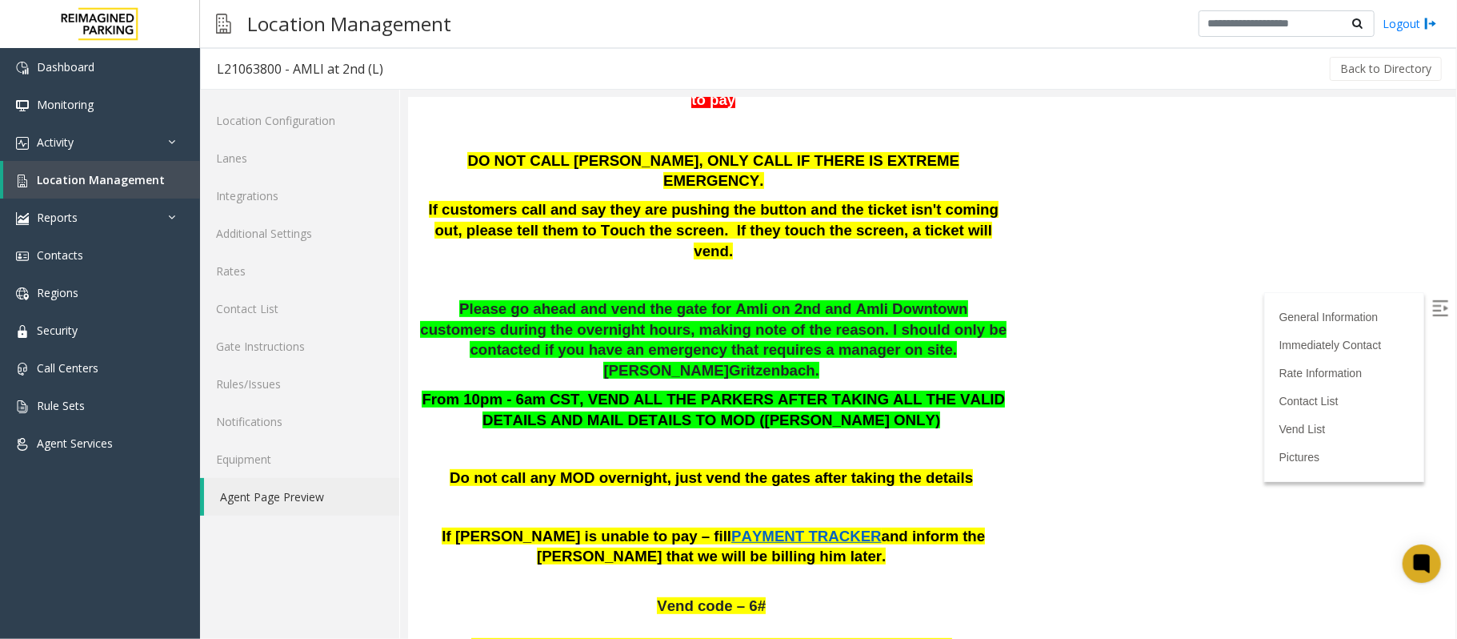
scroll to position [427, 0]
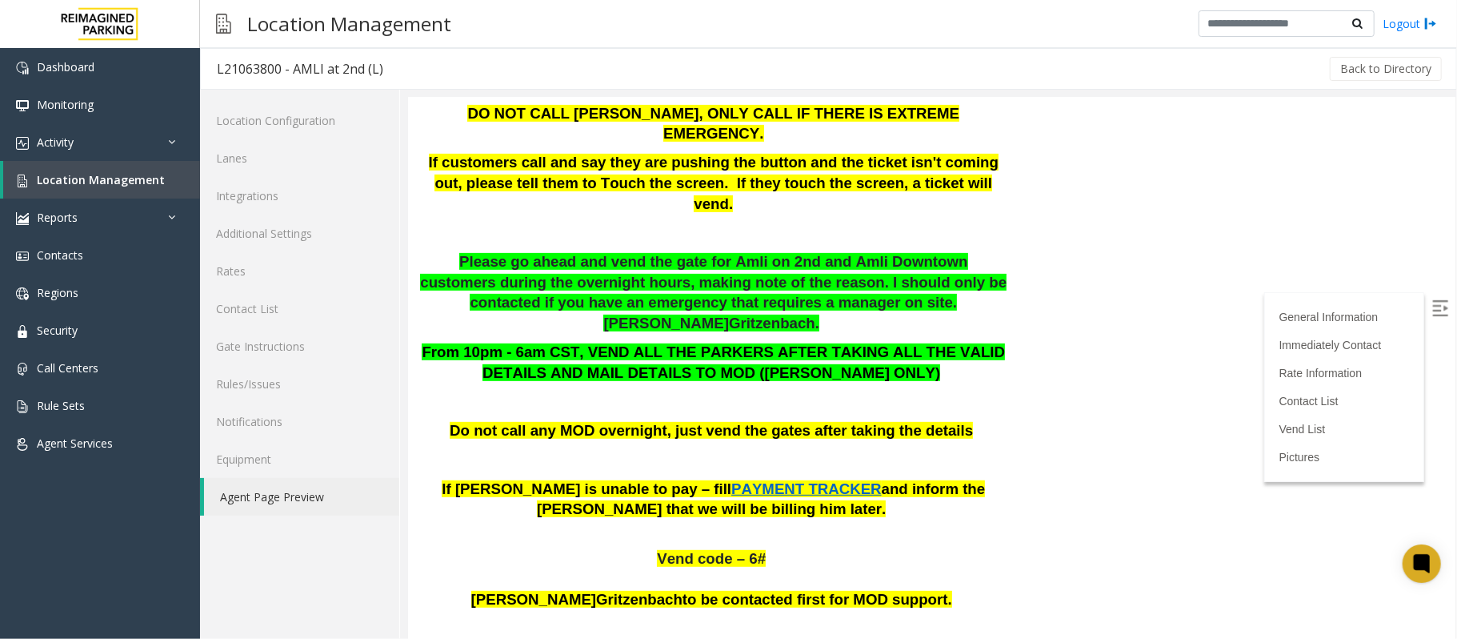
click at [861, 342] on p "From 10pm - 6am CST, VEND ALL THE PARKERS AFTER TAKING ALL THE VALID DETAILS AN…" at bounding box center [712, 362] width 587 height 41
click at [975, 342] on span "From 10pm - 6am CST, VEND ALL THE PARKERS AFTER TAKING ALL THE VALID DETAILS AN…" at bounding box center [712, 361] width 583 height 38
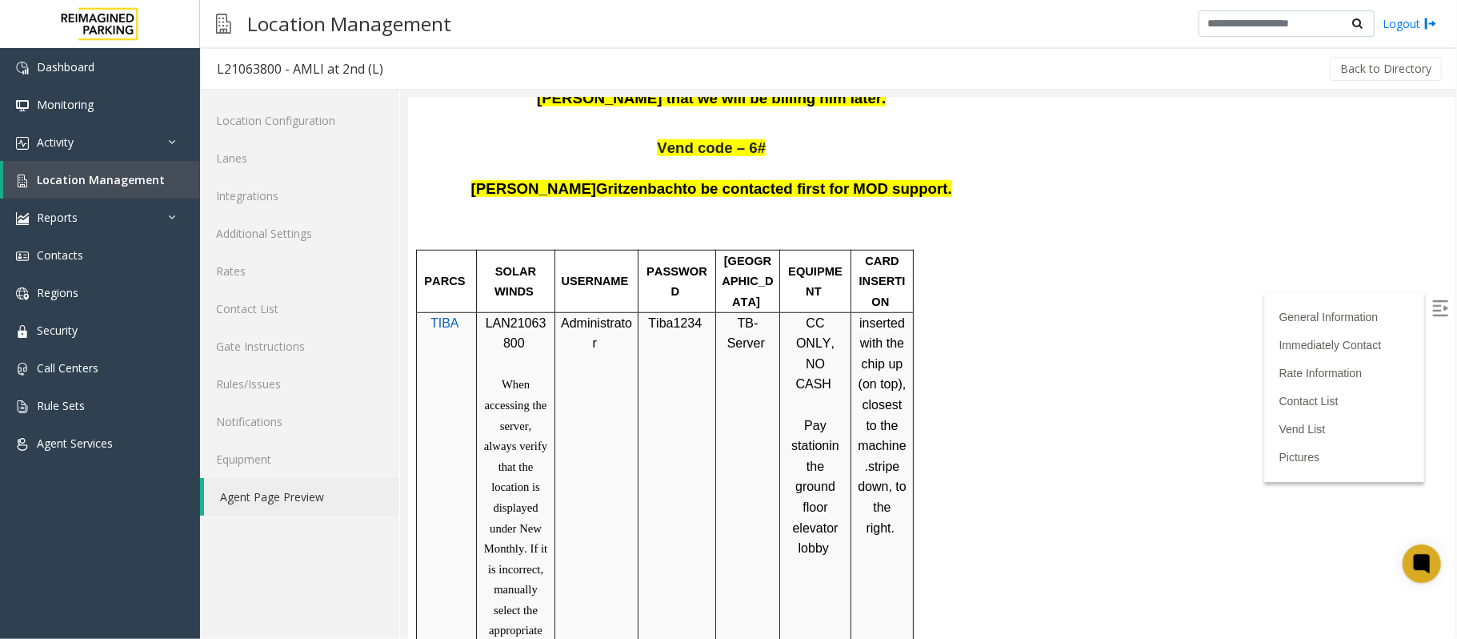
scroll to position [853, 0]
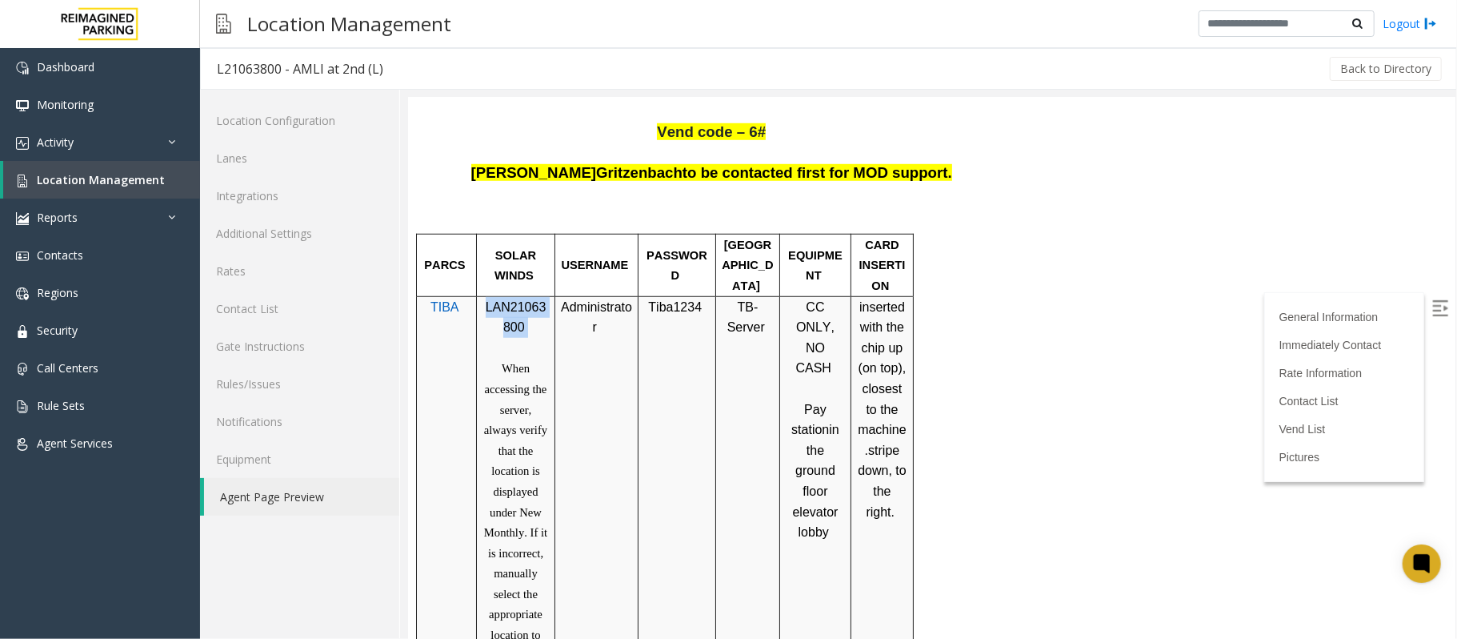
drag, startPoint x: 524, startPoint y: 242, endPoint x: 483, endPoint y: 225, distance: 44.9
click at [483, 296] on p "LAN21063800" at bounding box center [515, 316] width 66 height 41
copy p "LAN21063800"
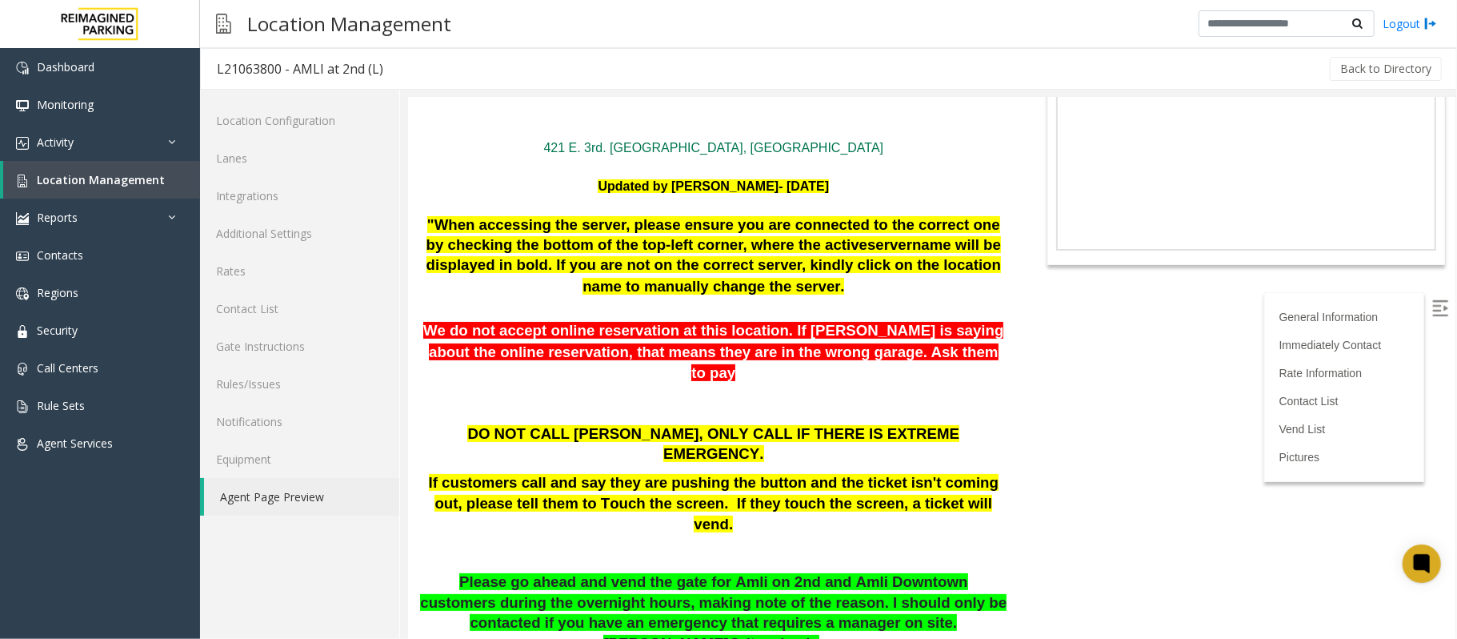
scroll to position [0, 0]
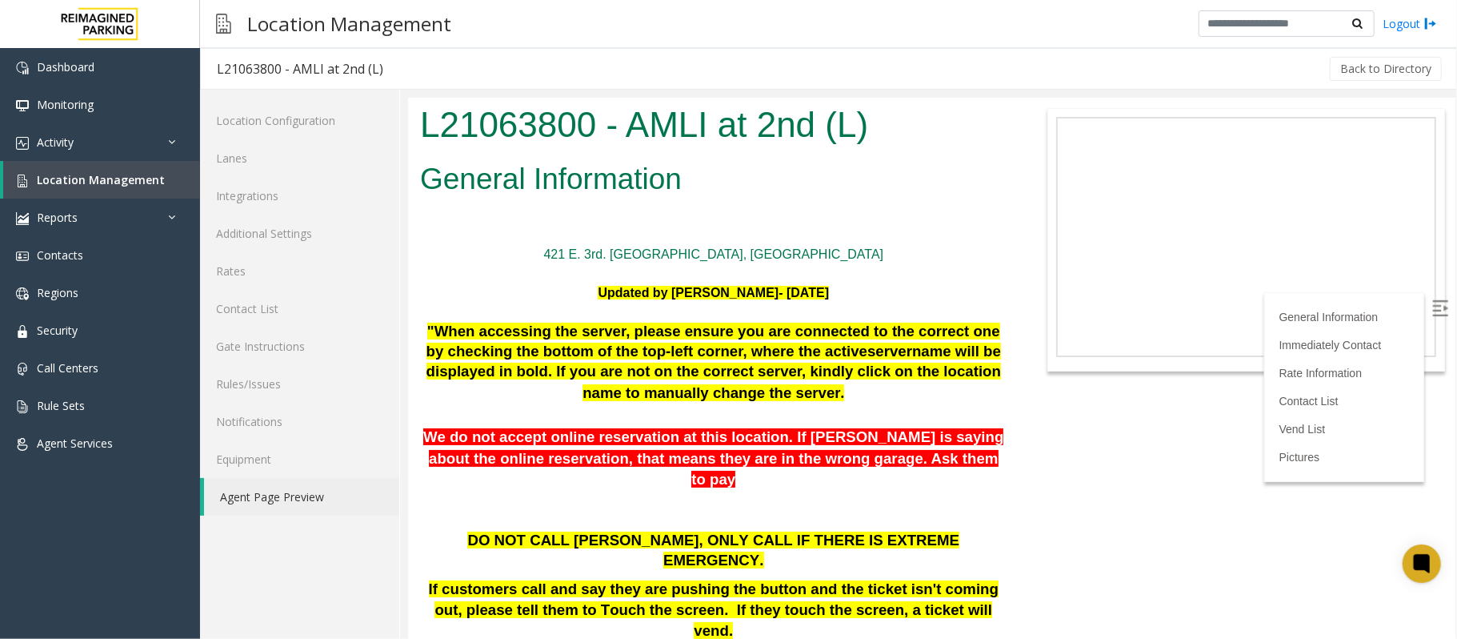
click at [551, 322] on span ""When accessing the server, please ensure you are connected to the correct one …" at bounding box center [713, 340] width 574 height 37
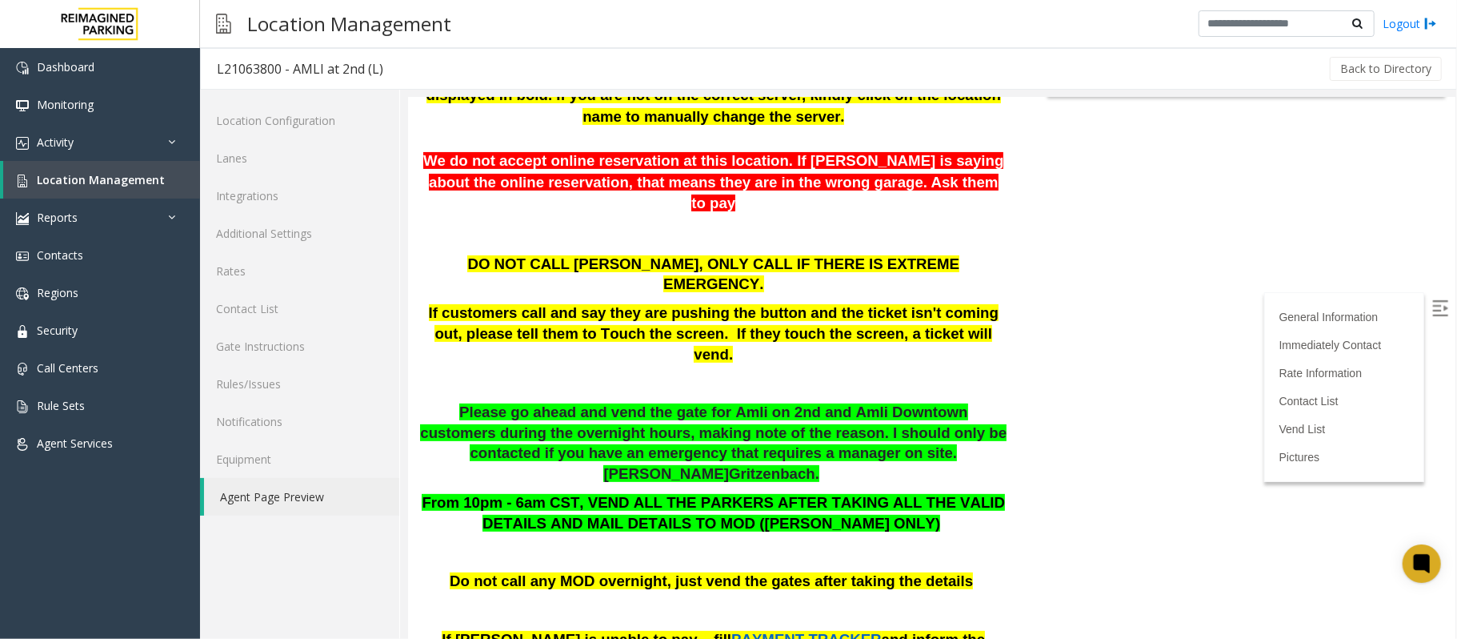
scroll to position [533, 0]
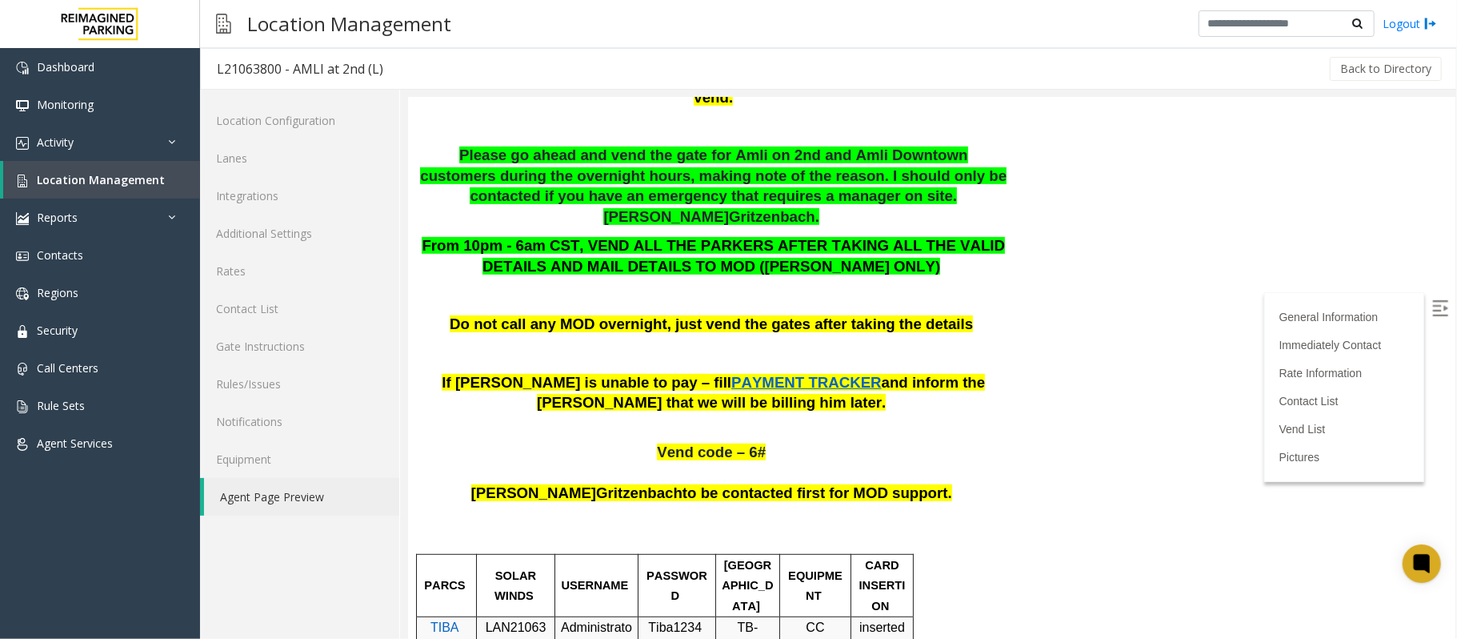
click at [551, 372] on p "If parker is unable to pay – fill PAYMENT TRACKER and inform the parker that we…" at bounding box center [712, 392] width 587 height 41
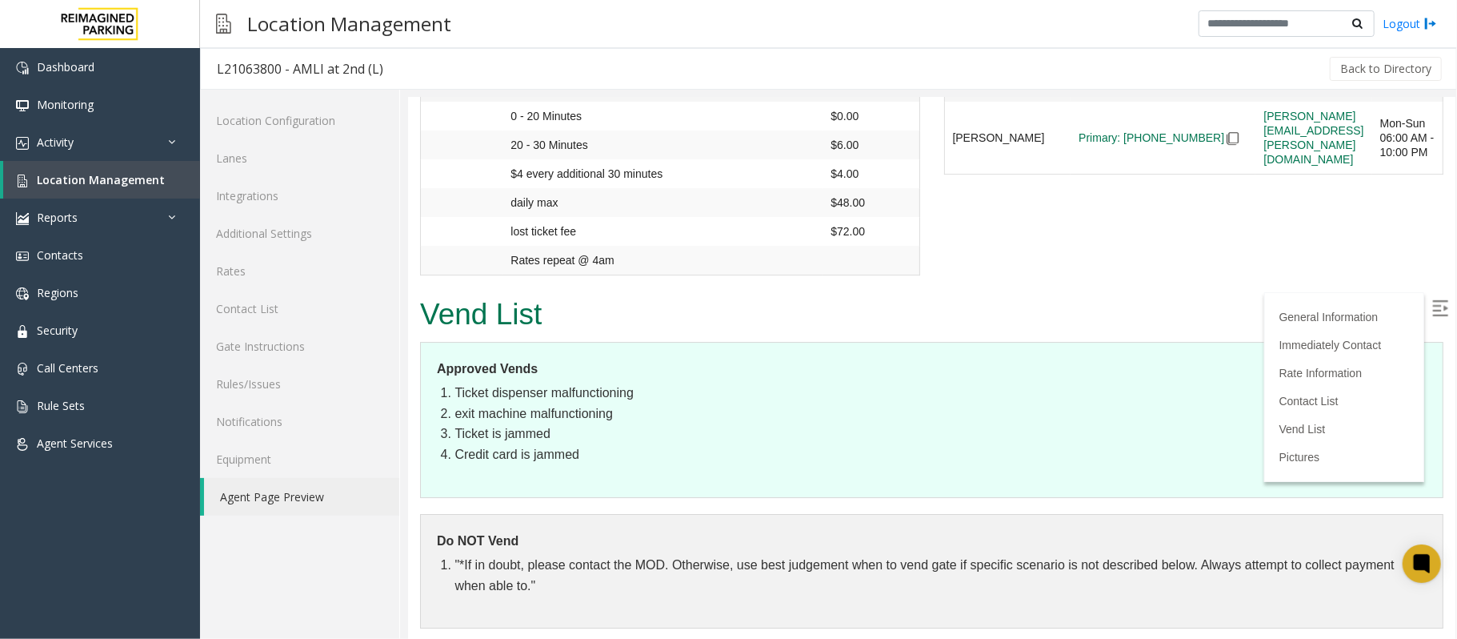
scroll to position [94, 0]
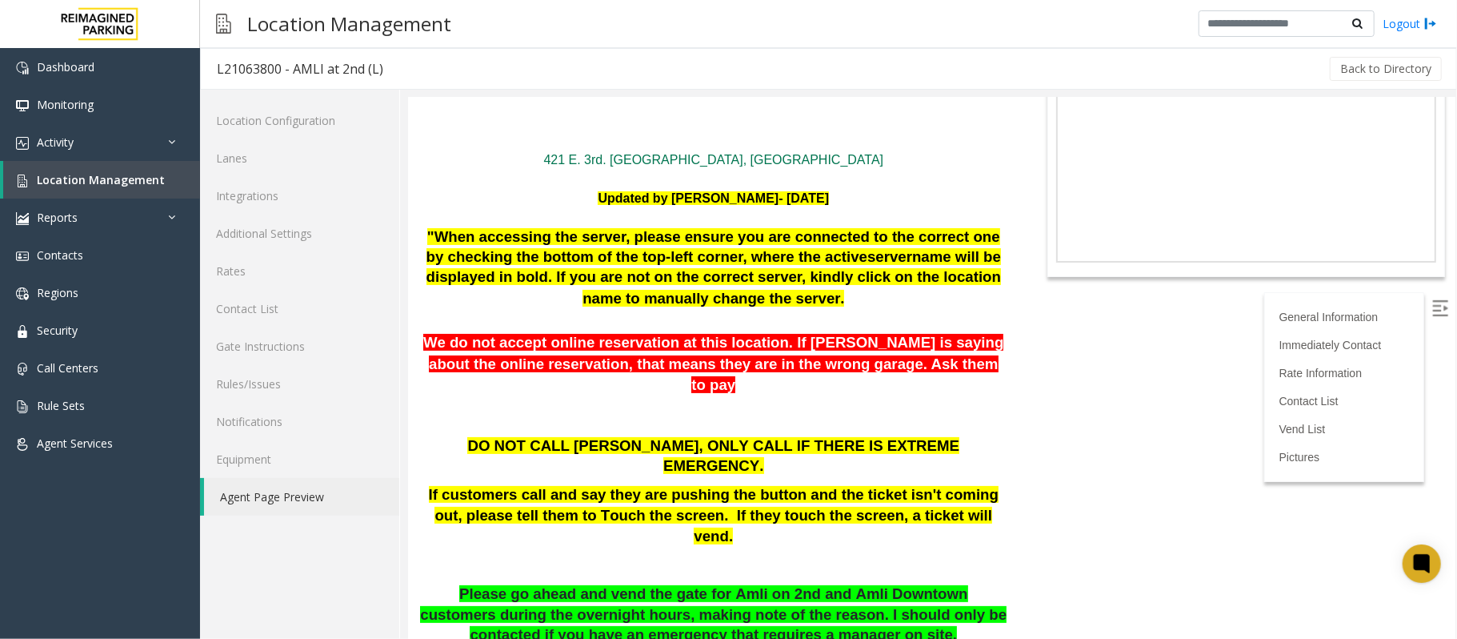
click at [448, 244] on span ""When accessing the server, please ensure you are connected to the correct one …" at bounding box center [713, 245] width 574 height 37
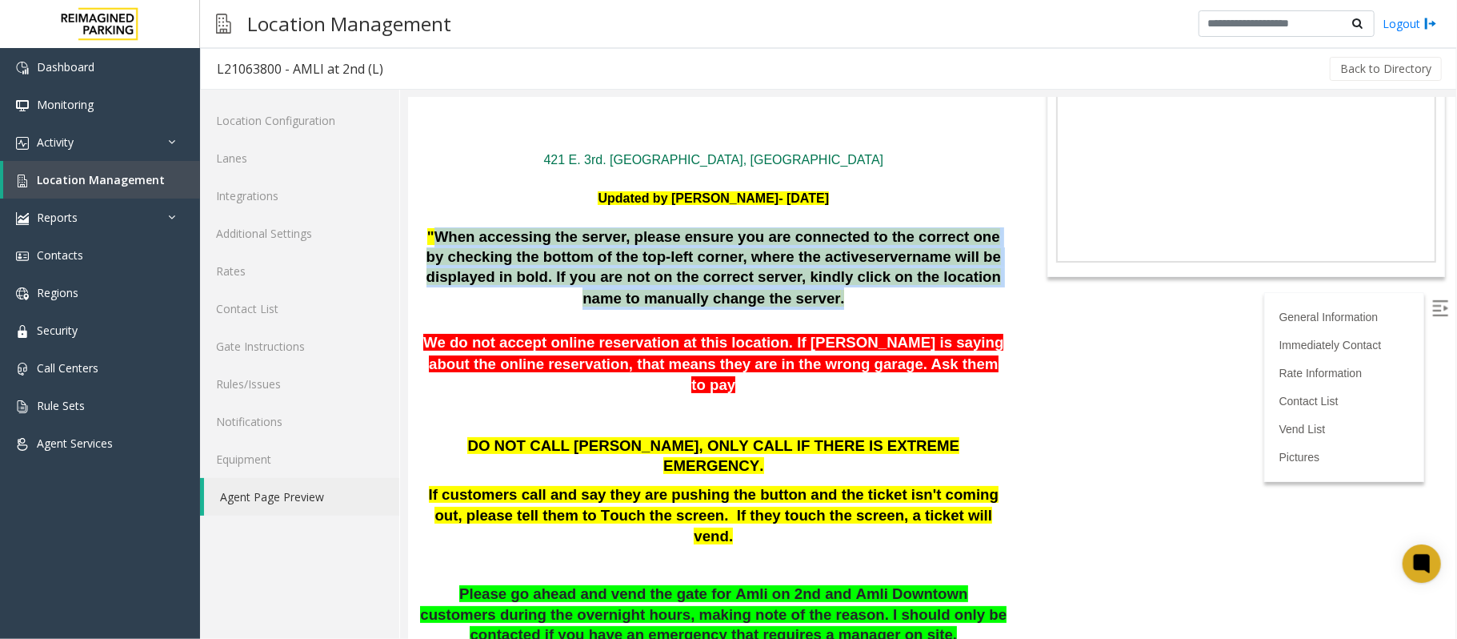
drag, startPoint x: 429, startPoint y: 230, endPoint x: 880, endPoint y: 297, distance: 456.3
click at [880, 297] on div ""When accessing the server, please ensure you are connected to the correct one …" at bounding box center [712, 267] width 587 height 82
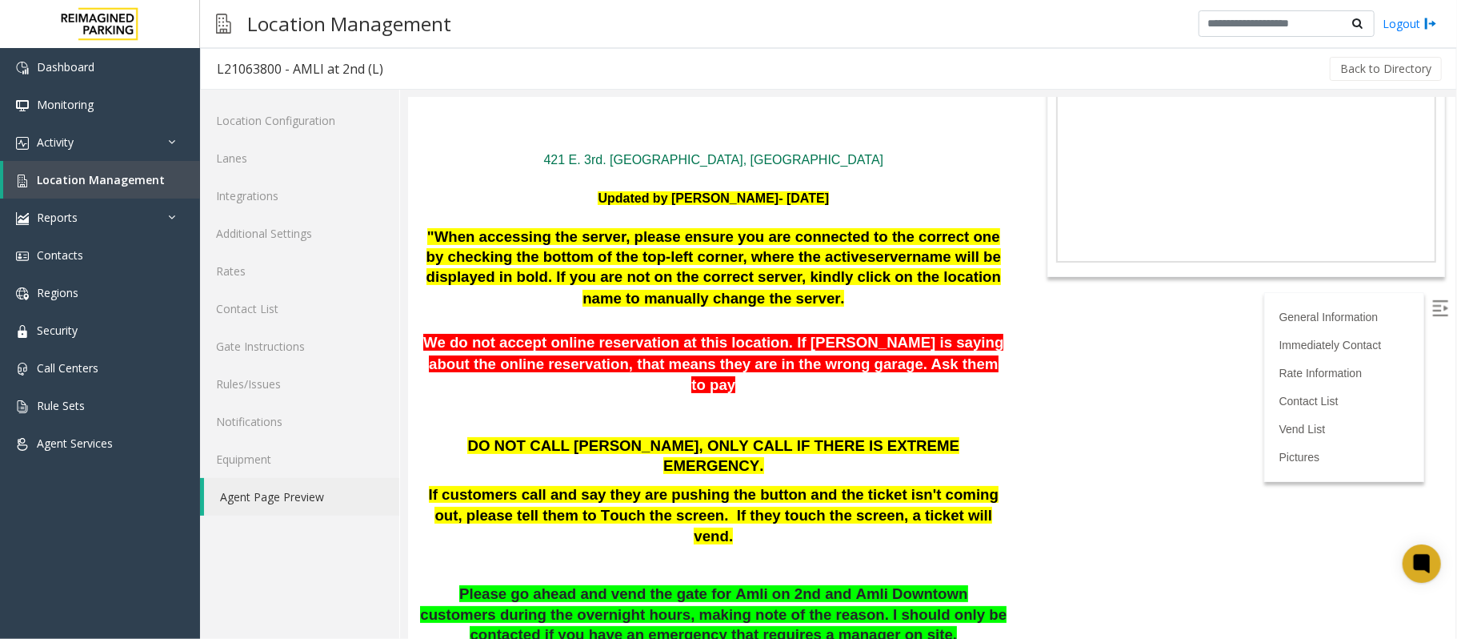
click at [779, 415] on p at bounding box center [712, 425] width 587 height 21
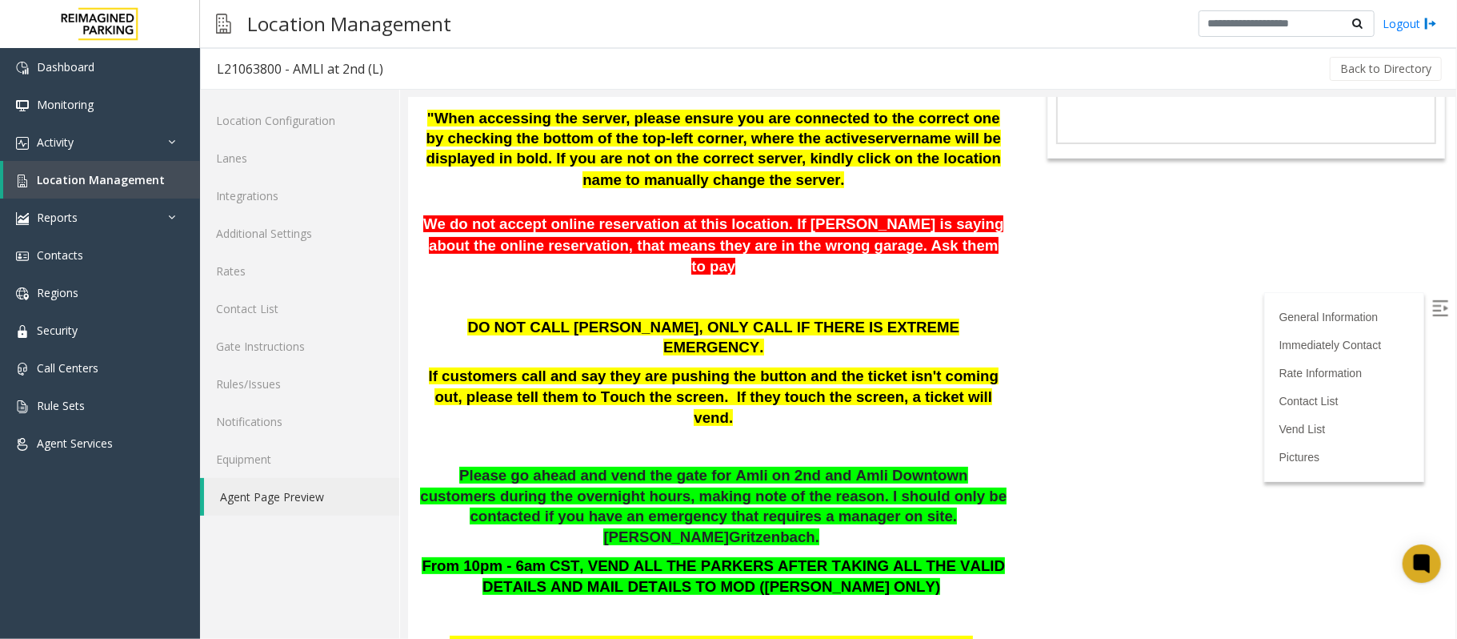
scroll to position [0, 0]
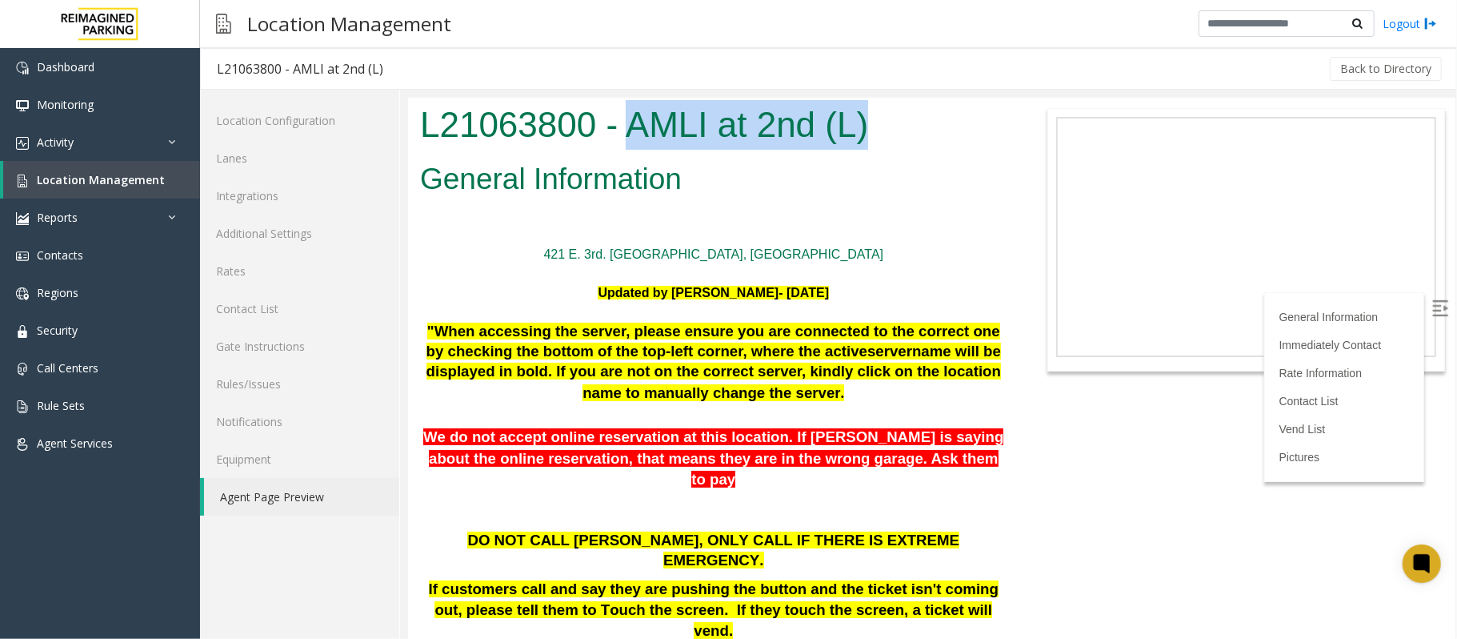
drag, startPoint x: 893, startPoint y: 121, endPoint x: 634, endPoint y: 120, distance: 259.3
click at [634, 120] on h1 "L21063800 - AMLI at 2nd (L)" at bounding box center [712, 124] width 587 height 50
copy h1 "AMLI at 2nd (L)"
